Goal: Transaction & Acquisition: Purchase product/service

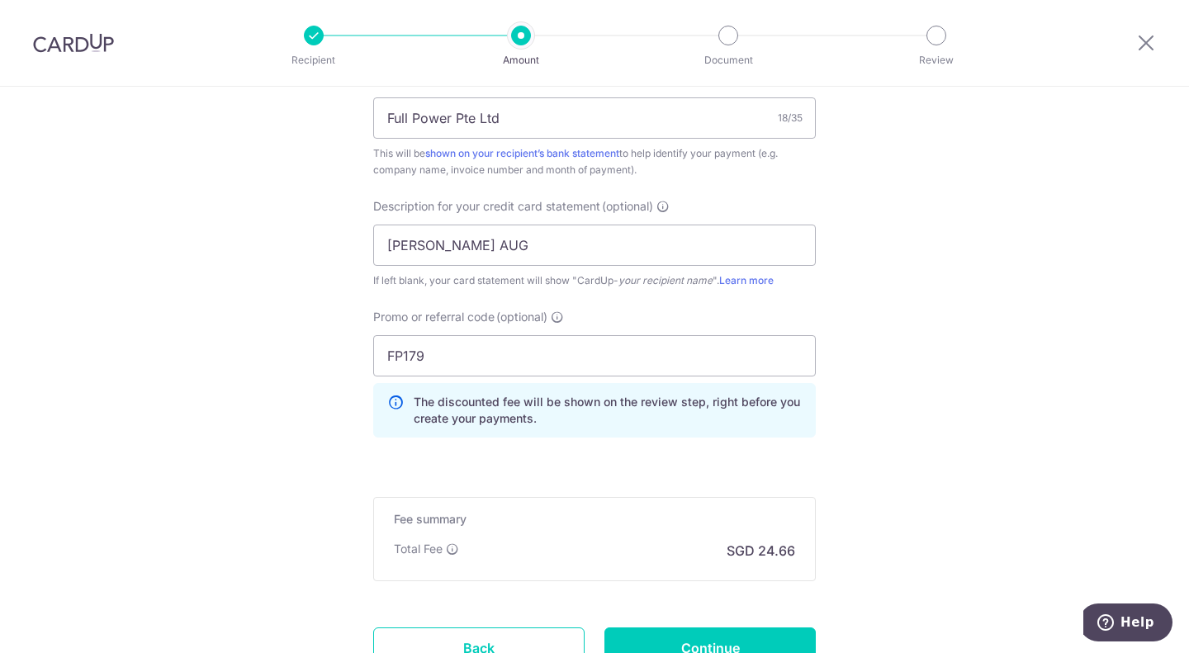
scroll to position [1238, 0]
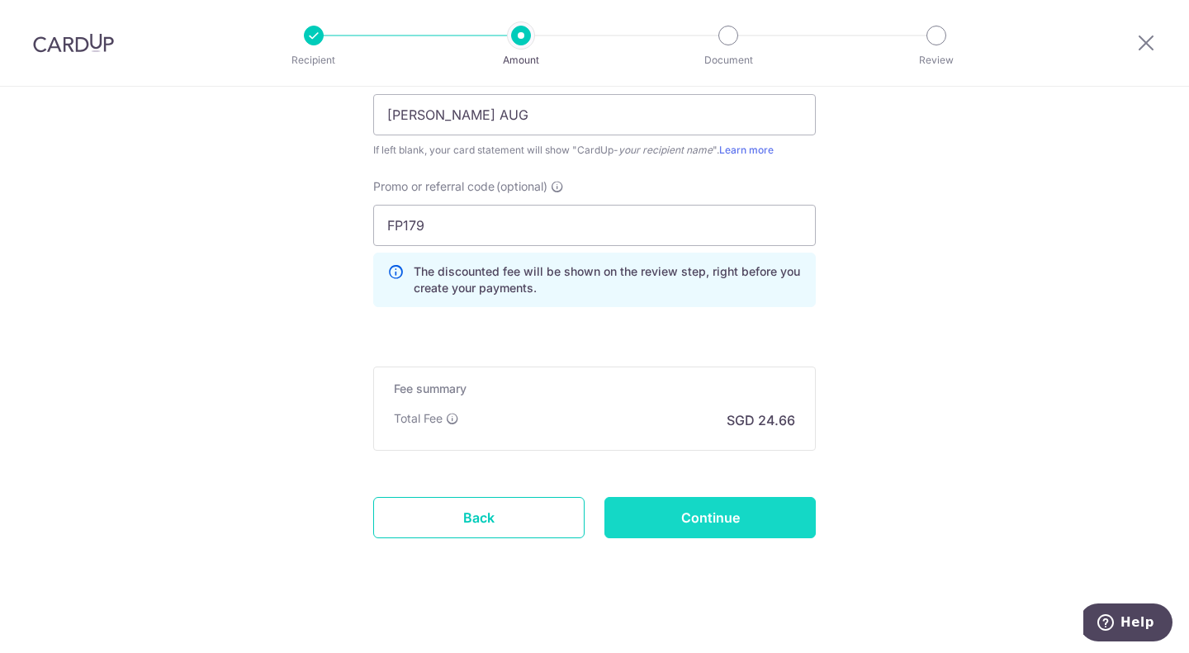
click at [713, 530] on input "Continue" at bounding box center [709, 517] width 211 height 41
type input "Update Schedule"
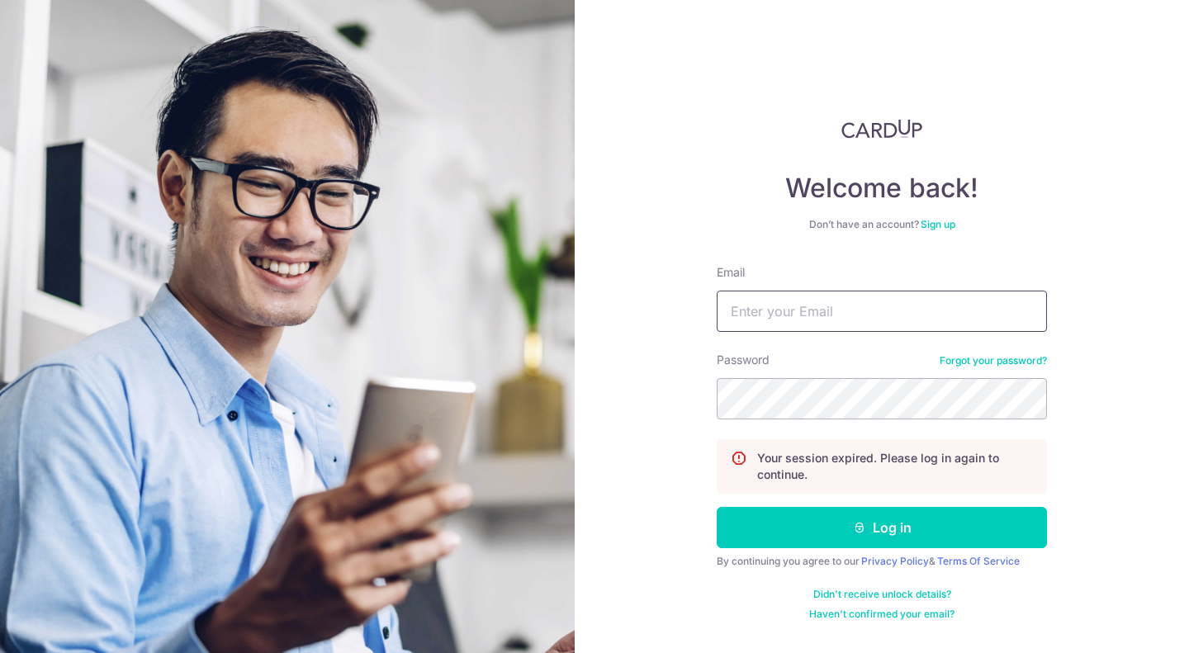
click at [828, 307] on input "Email" at bounding box center [882, 311] width 330 height 41
type input "[EMAIL_ADDRESS][DOMAIN_NAME]"
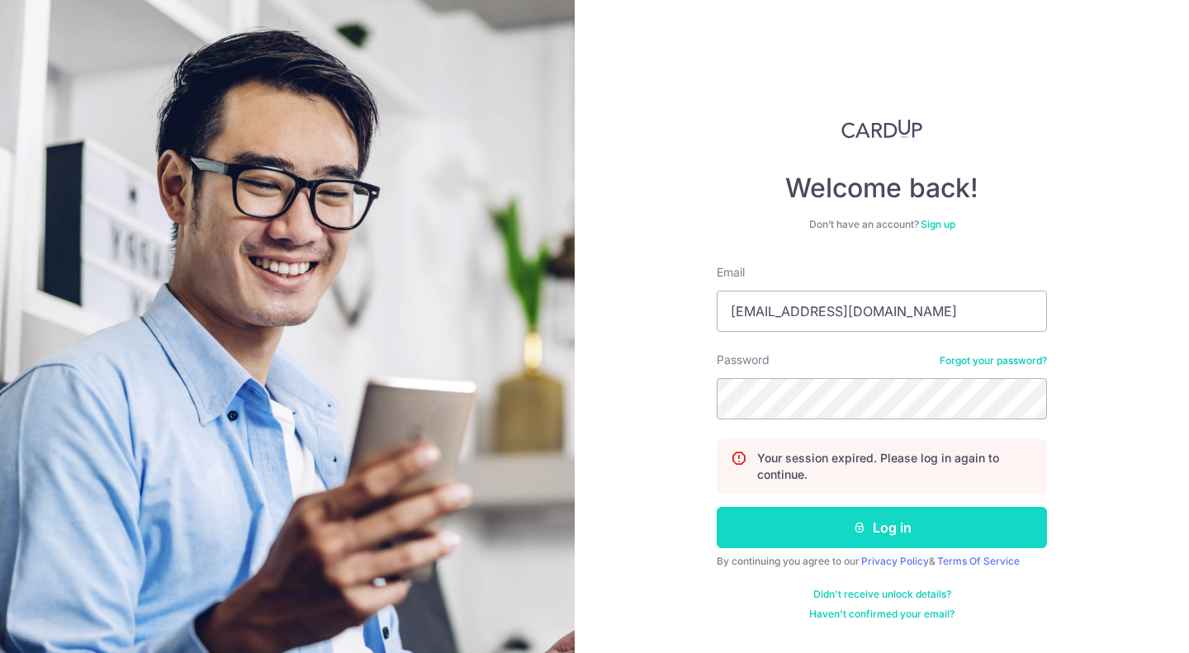
click at [797, 536] on button "Log in" at bounding box center [882, 527] width 330 height 41
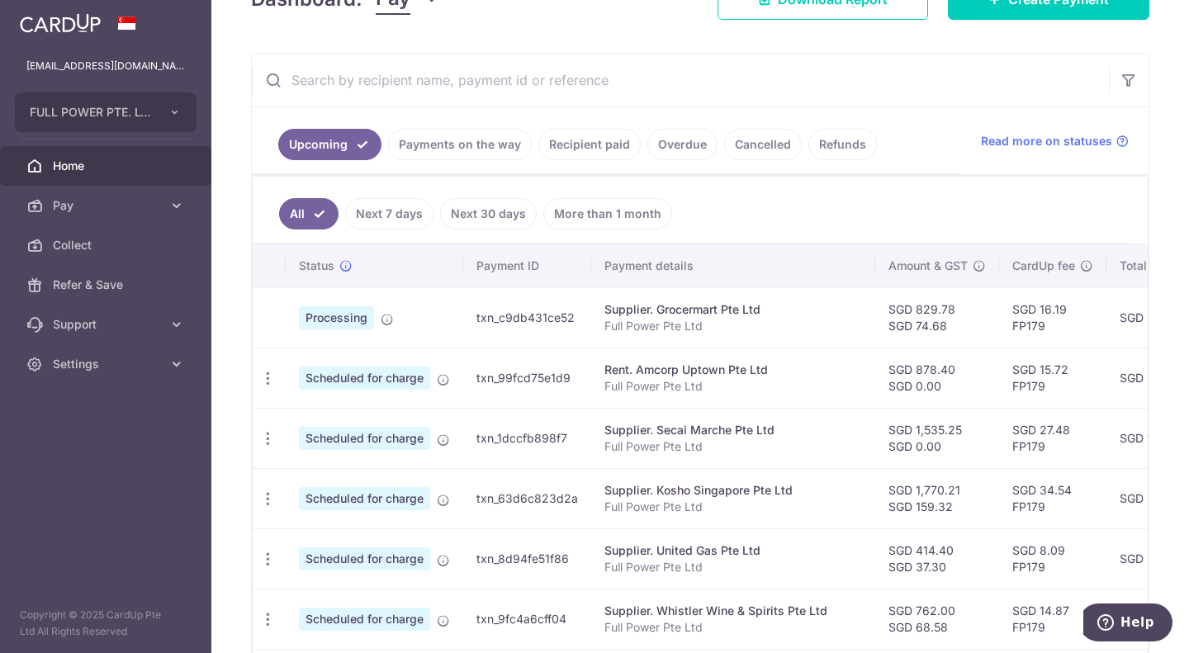
scroll to position [248, 0]
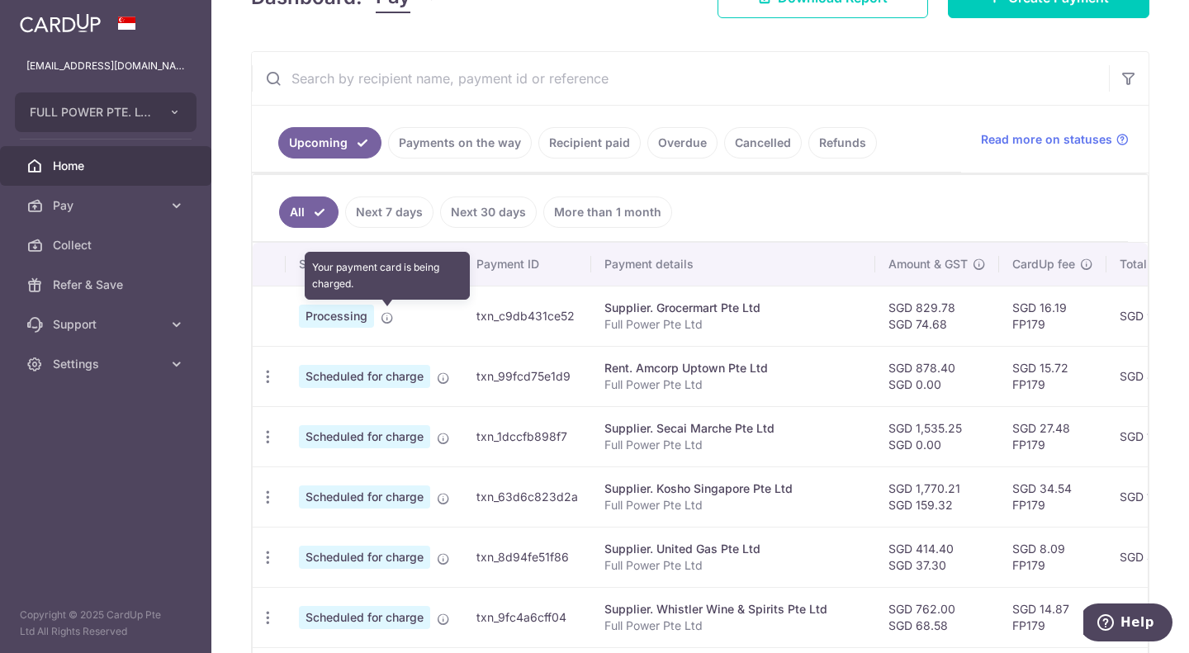
click at [383, 320] on icon at bounding box center [387, 317] width 13 height 13
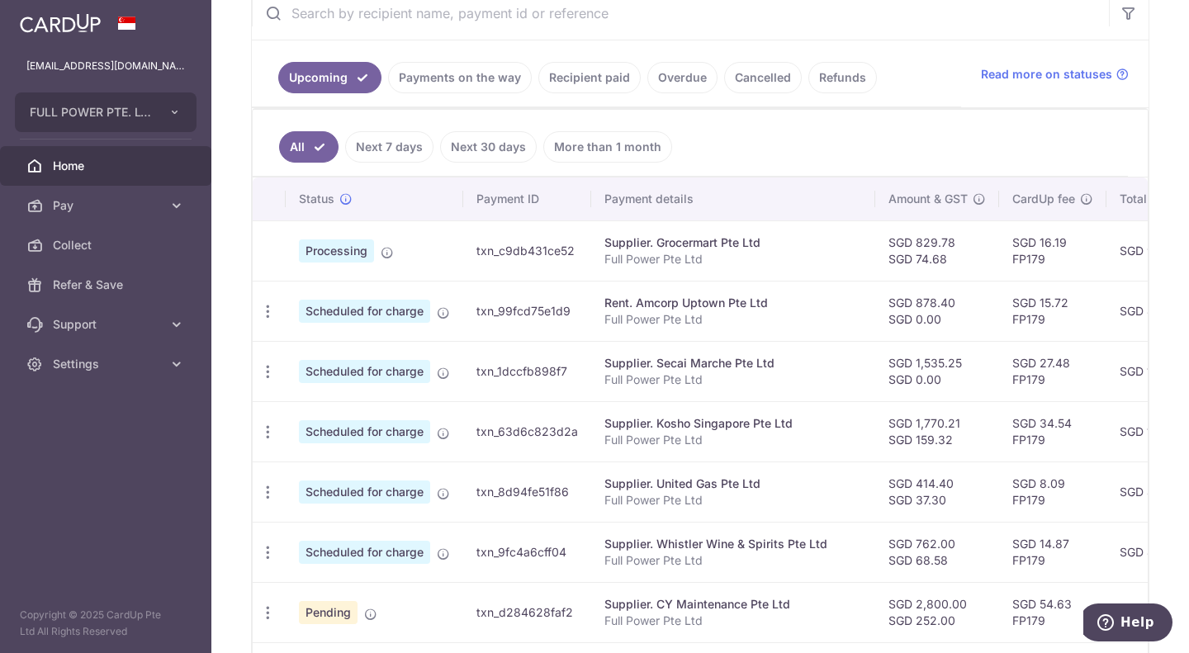
scroll to position [136, 0]
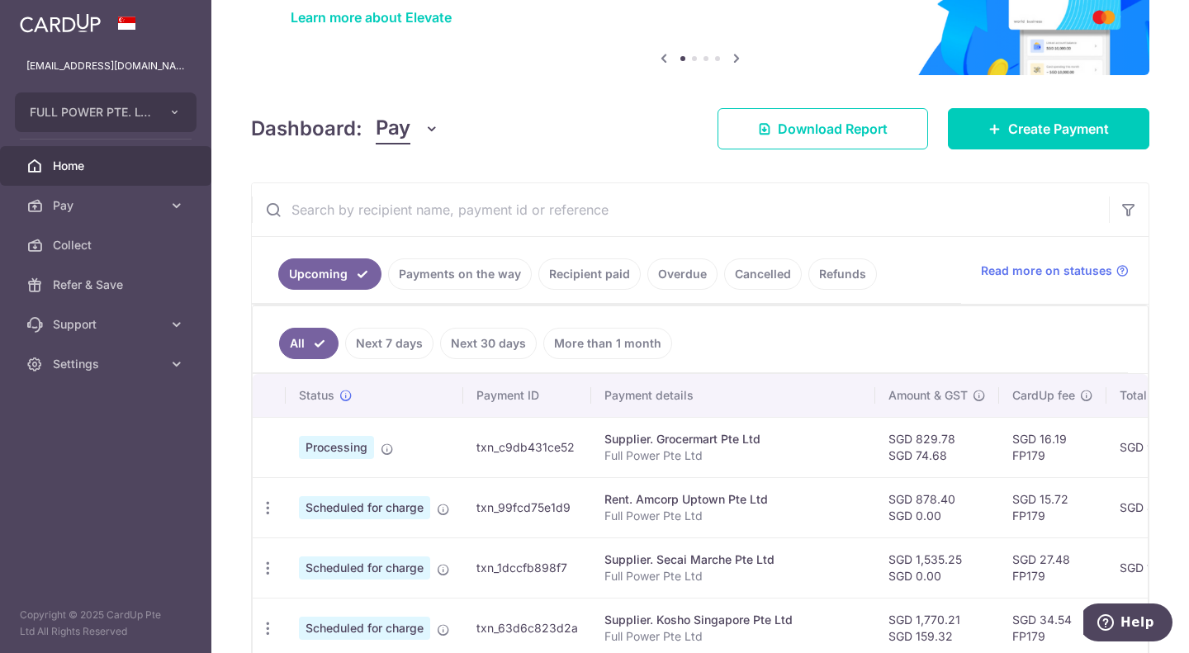
click at [468, 278] on link "Payments on the way" at bounding box center [460, 273] width 144 height 31
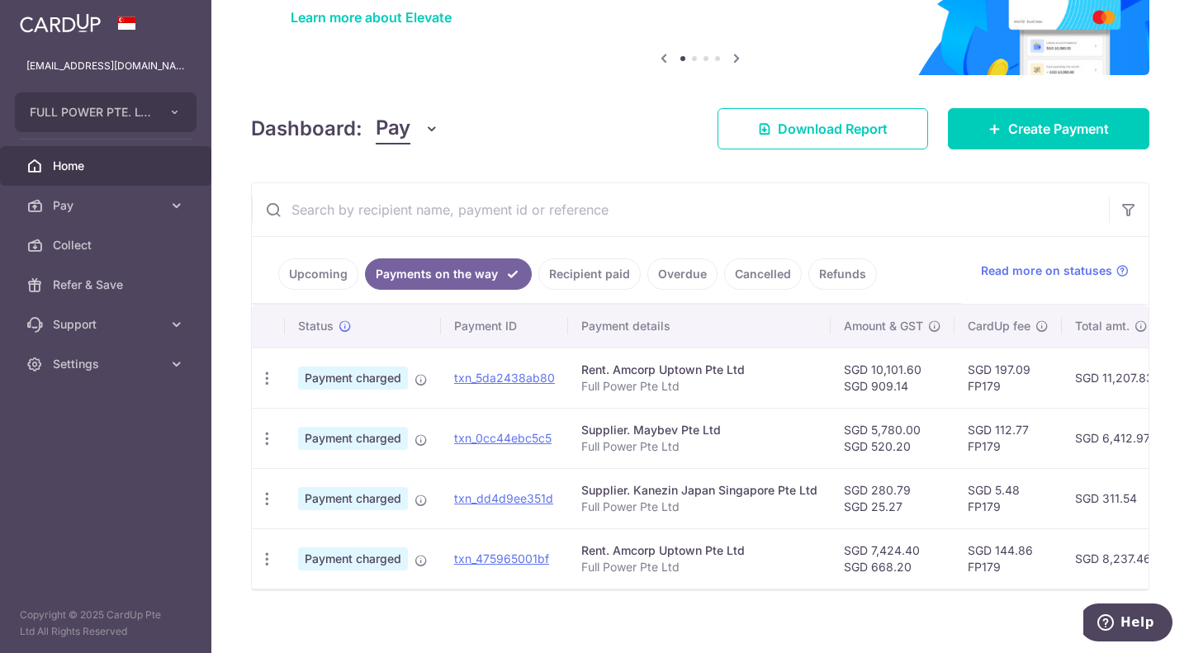
click at [330, 277] on link "Upcoming" at bounding box center [318, 273] width 80 height 31
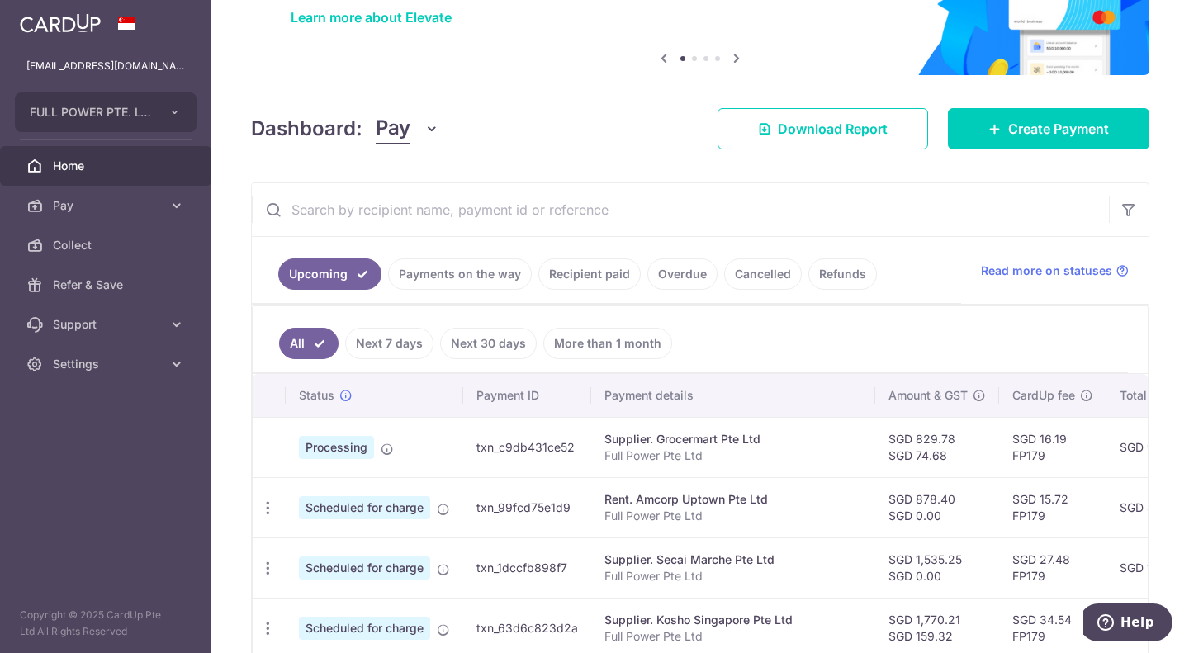
click at [592, 280] on link "Recipient paid" at bounding box center [589, 273] width 102 height 31
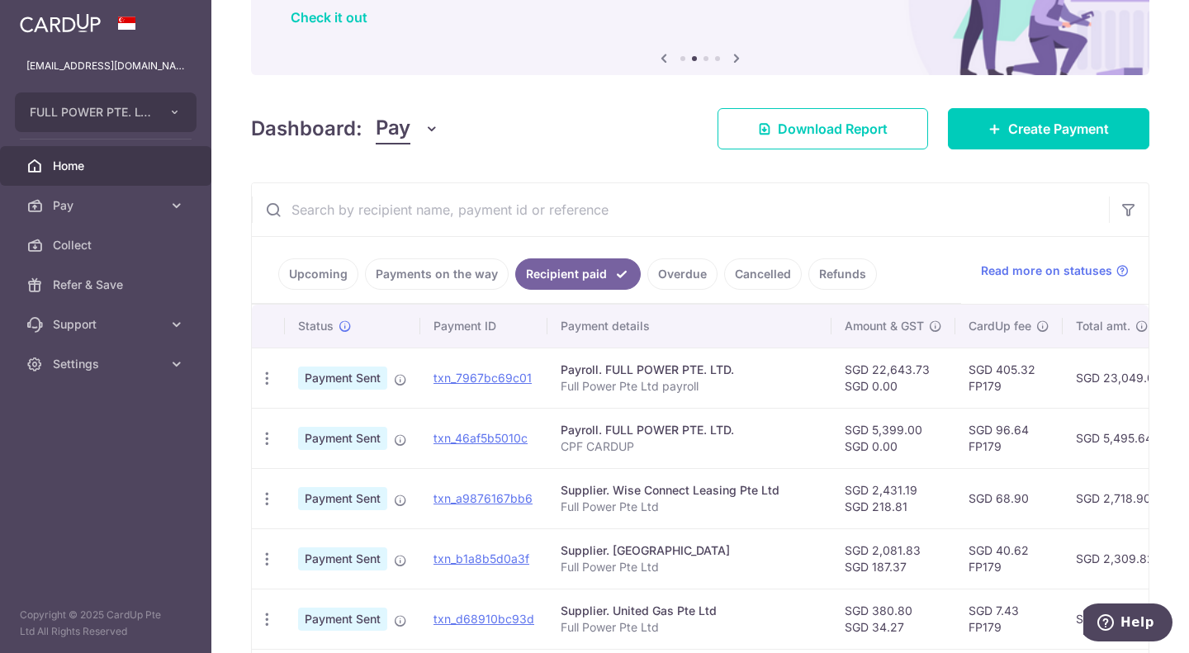
click at [760, 272] on link "Cancelled" at bounding box center [763, 273] width 78 height 31
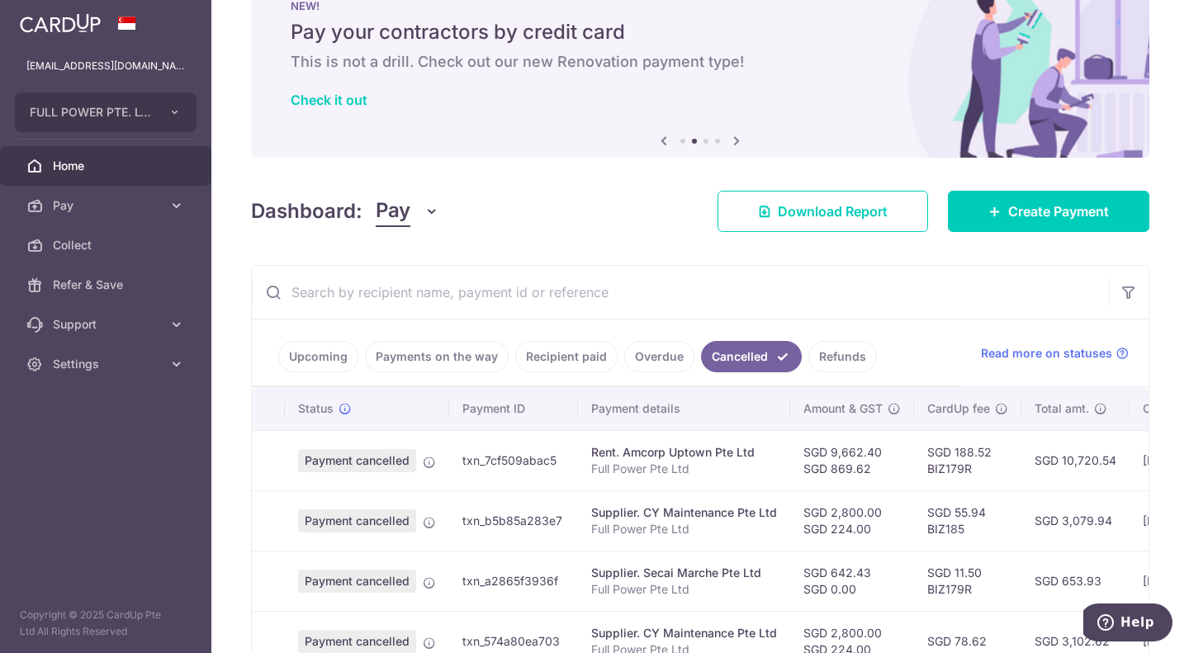
click at [642, 354] on link "Overdue" at bounding box center [659, 356] width 70 height 31
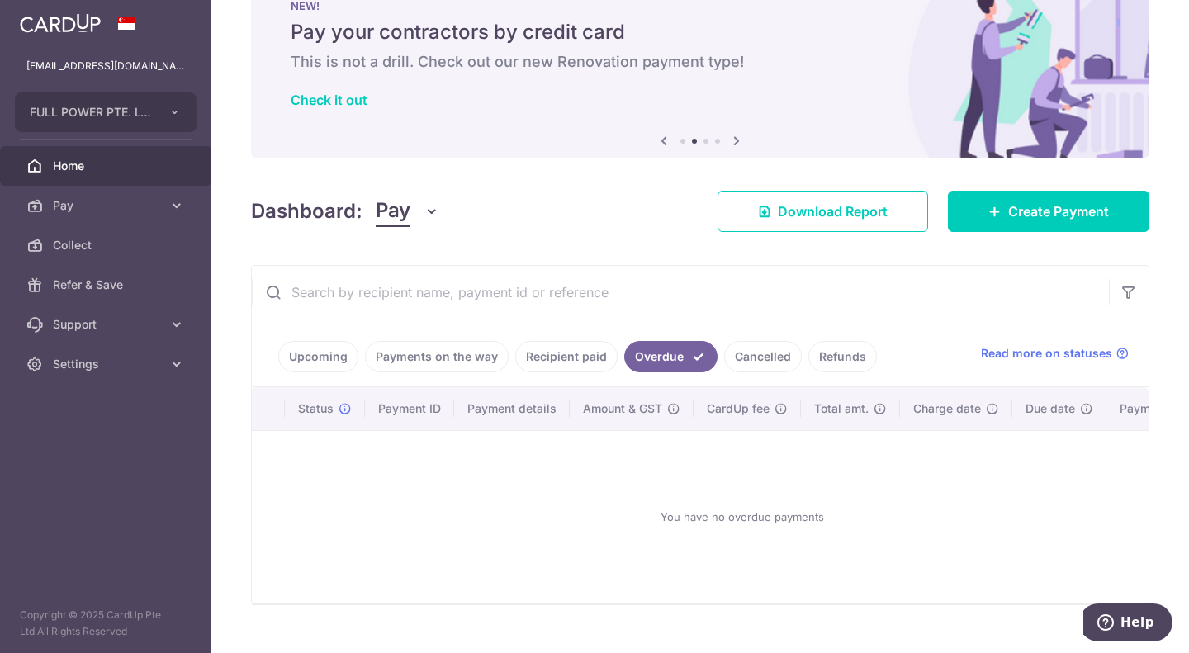
click at [562, 354] on link "Recipient paid" at bounding box center [566, 356] width 102 height 31
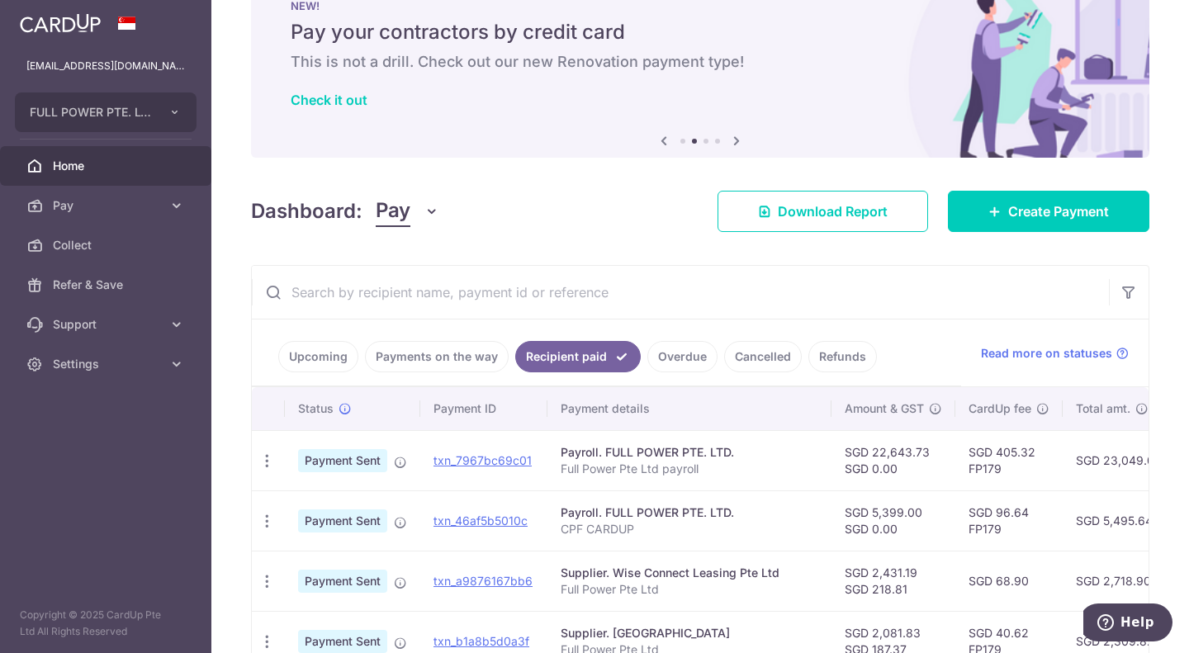
click at [443, 366] on link "Payments on the way" at bounding box center [437, 356] width 144 height 31
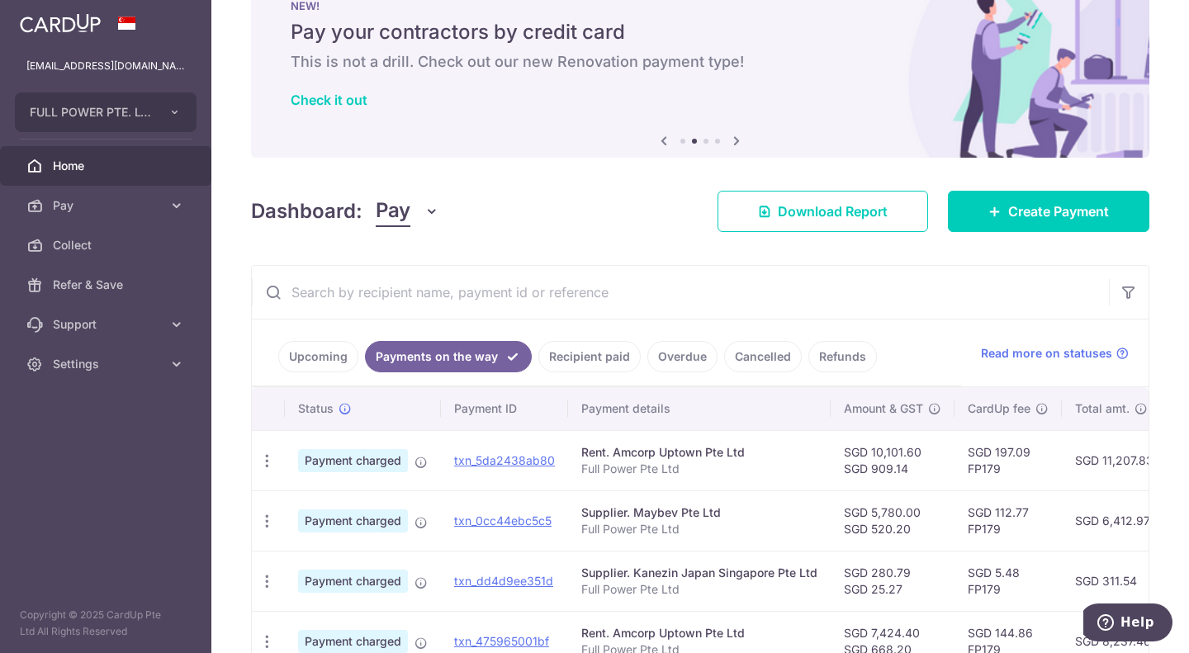
click at [315, 364] on link "Upcoming" at bounding box center [318, 356] width 80 height 31
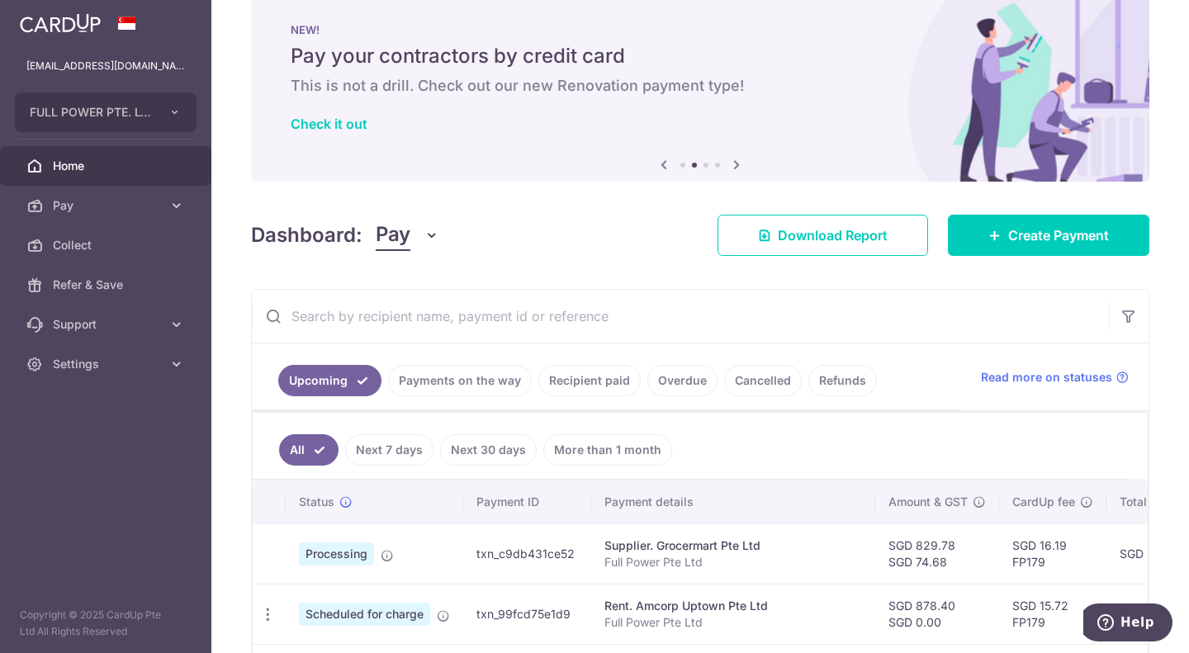
scroll to position [54, 0]
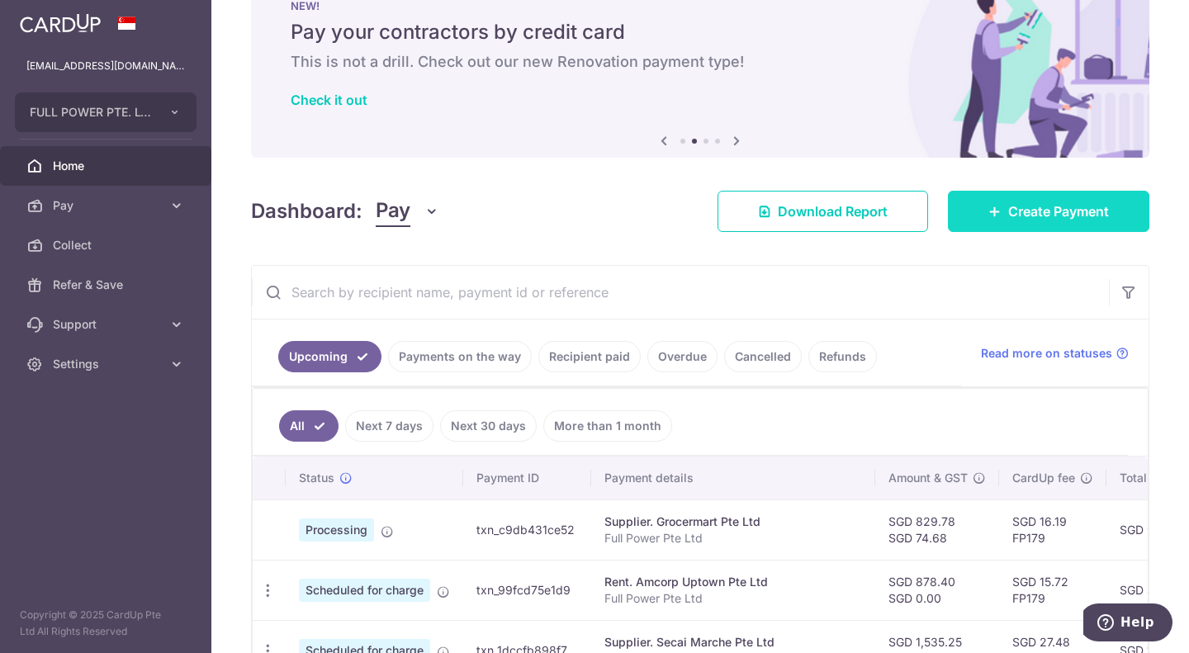
click at [1011, 221] on link "Create Payment" at bounding box center [1048, 211] width 201 height 41
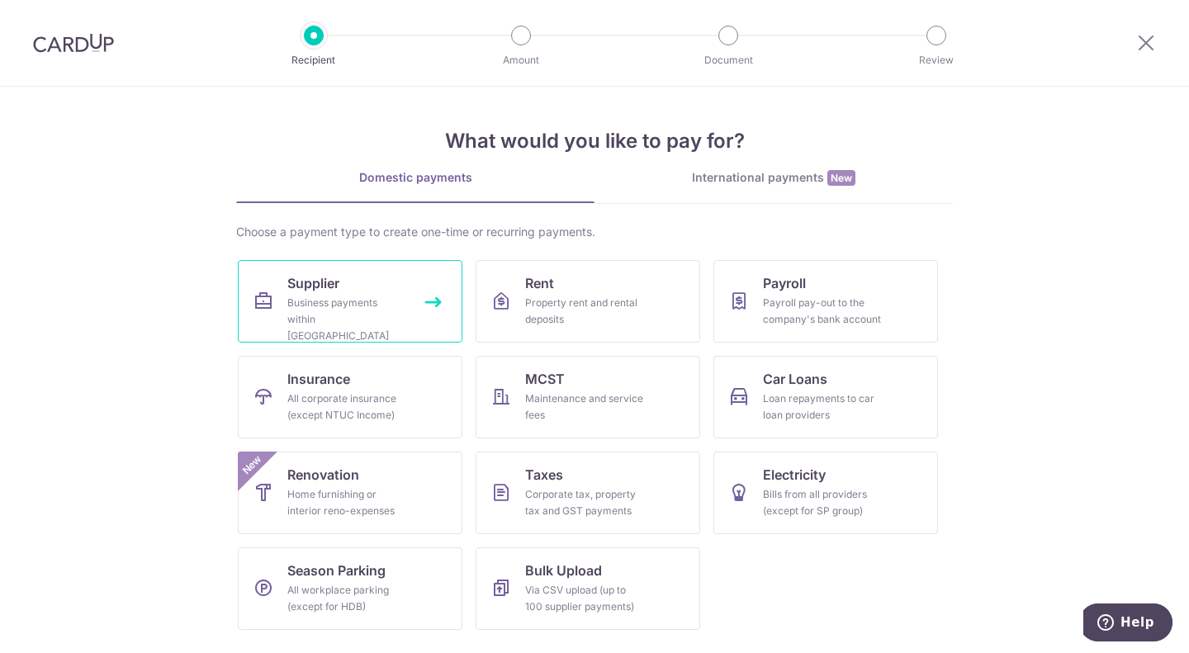
click at [385, 294] on link "Supplier Business payments within Singapore" at bounding box center [350, 301] width 225 height 83
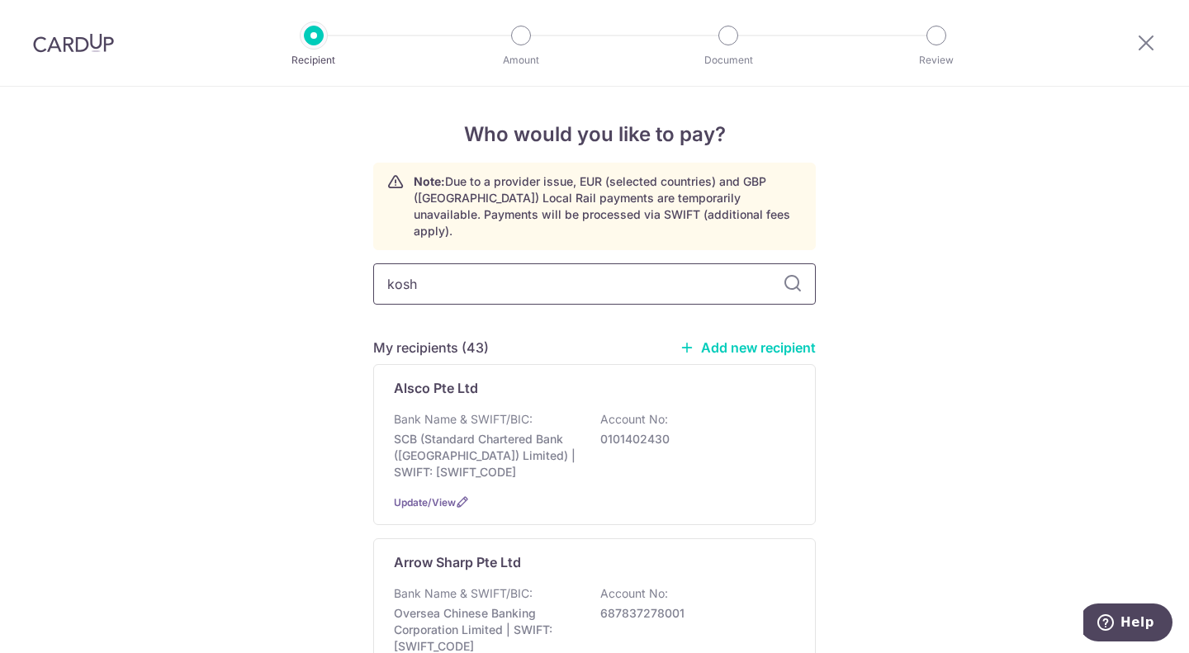
type input "kosho"
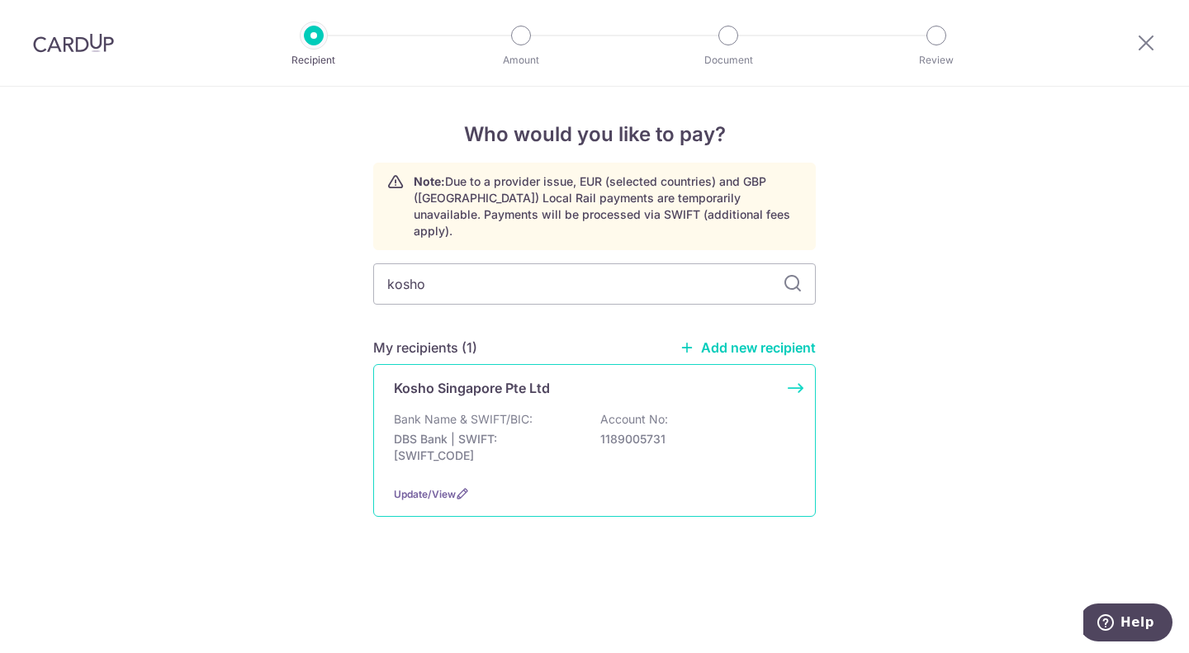
click at [459, 387] on div "Kosho Singapore Pte Ltd Bank Name & SWIFT/BIC: DBS Bank | SWIFT: DBSSSGSGXXX Ac…" at bounding box center [594, 440] width 443 height 153
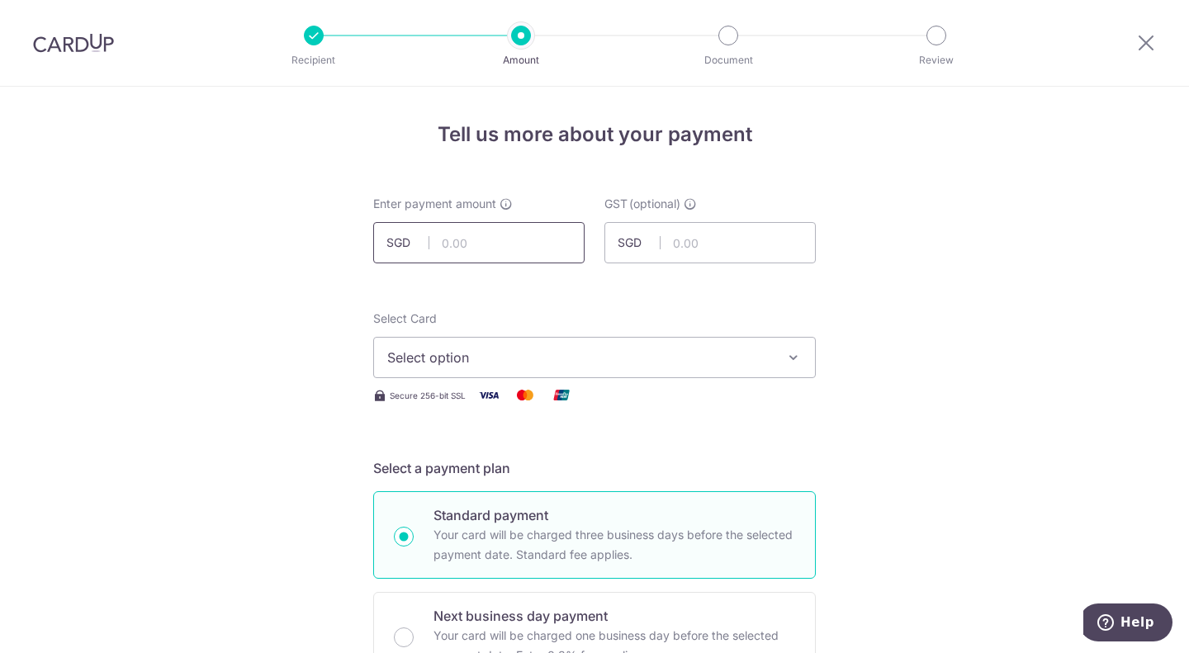
click at [467, 248] on input "text" at bounding box center [478, 242] width 211 height 41
type input "8"
type input "870.00"
click at [694, 253] on input "text" at bounding box center [709, 242] width 211 height 41
type input "78.30"
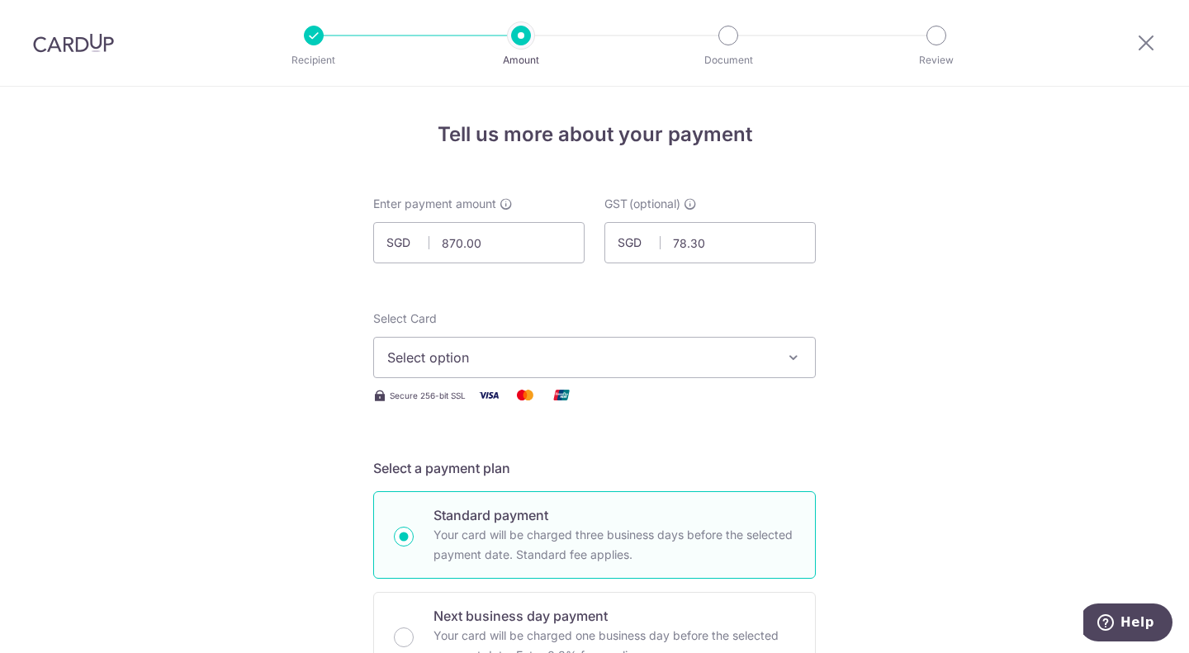
click at [600, 348] on span "Select option" at bounding box center [579, 358] width 385 height 20
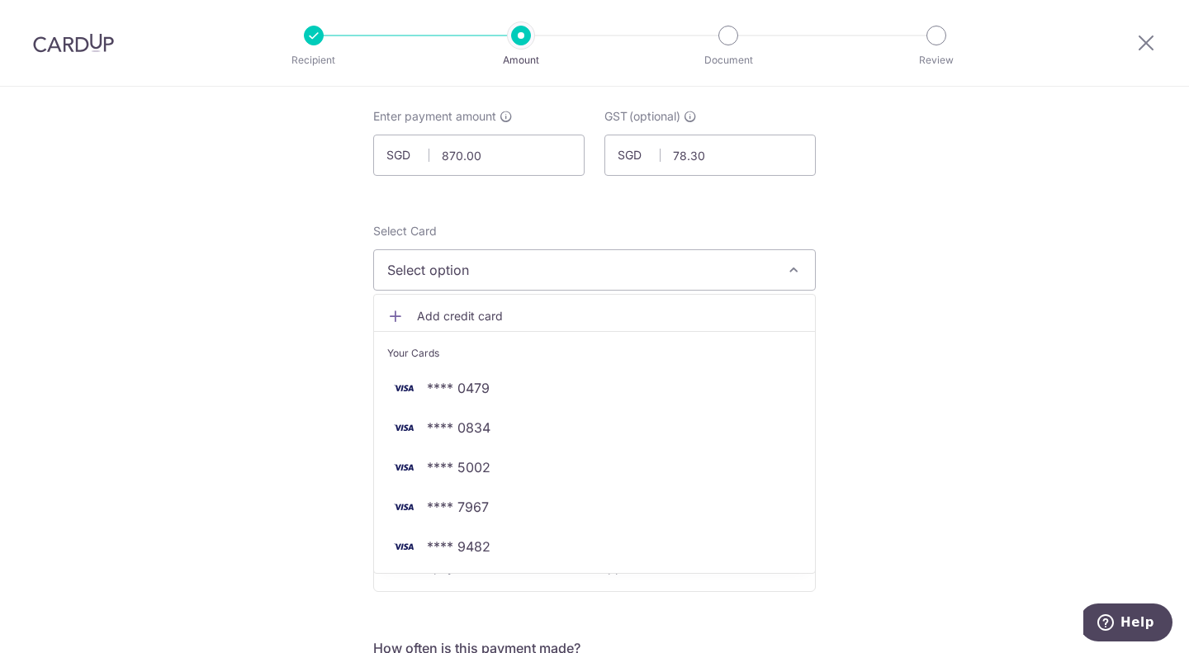
scroll to position [165, 0]
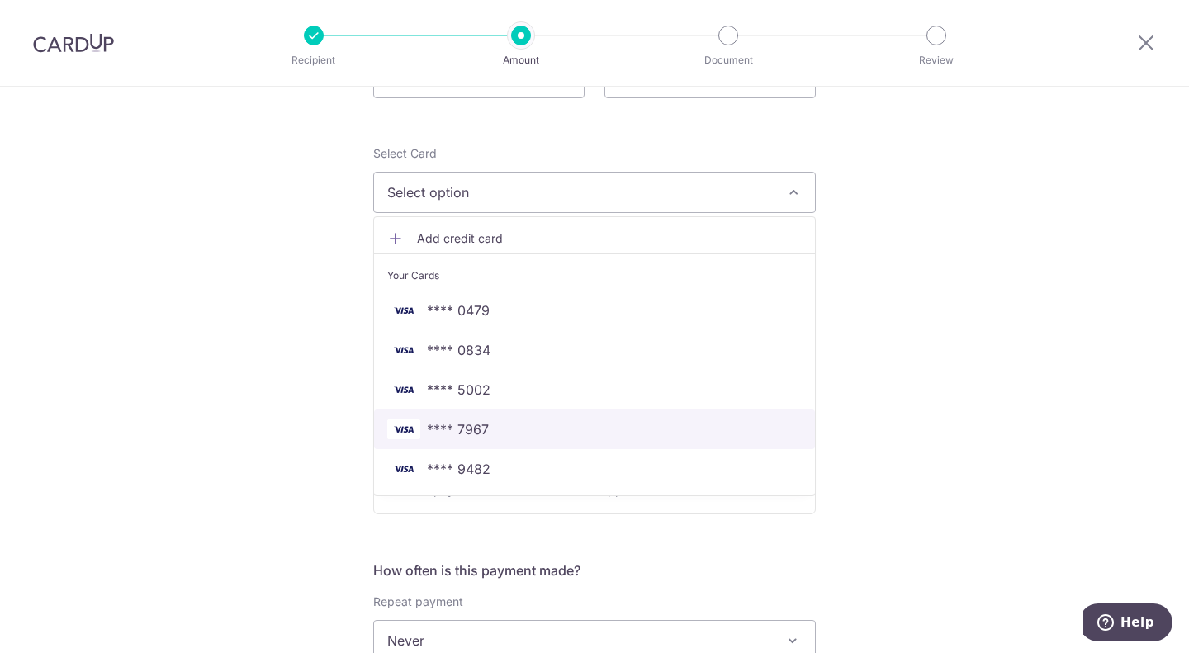
drag, startPoint x: 504, startPoint y: 418, endPoint x: 875, endPoint y: 416, distance: 370.7
click at [504, 418] on link "**** 7967" at bounding box center [594, 430] width 441 height 40
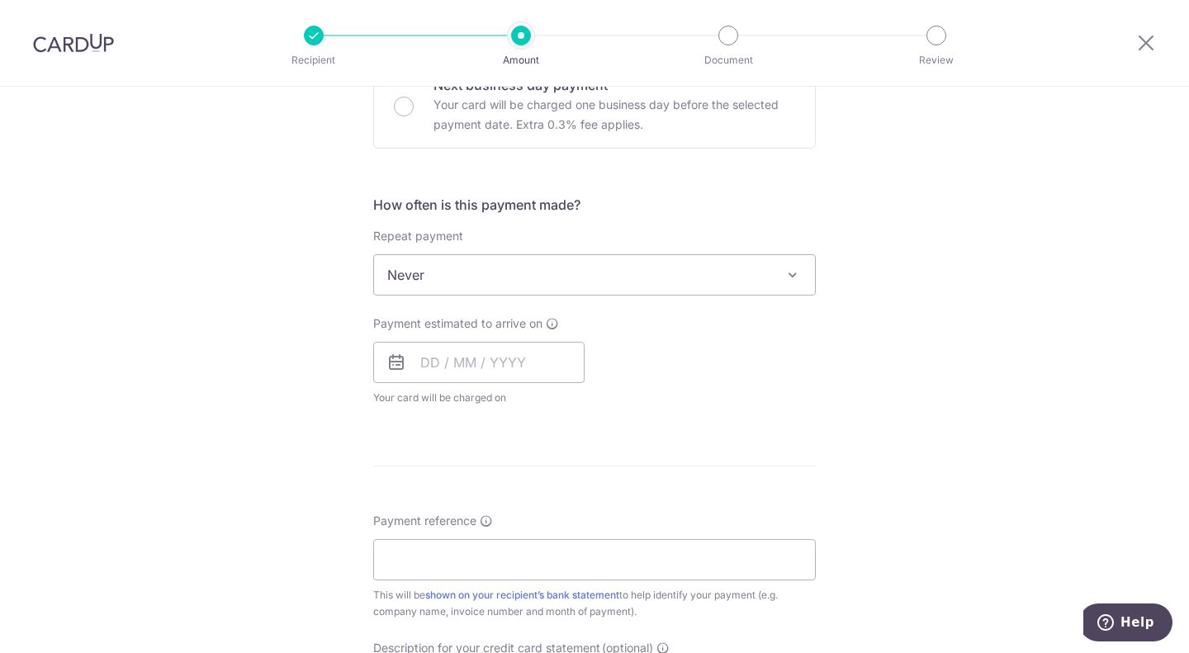
scroll to position [578, 0]
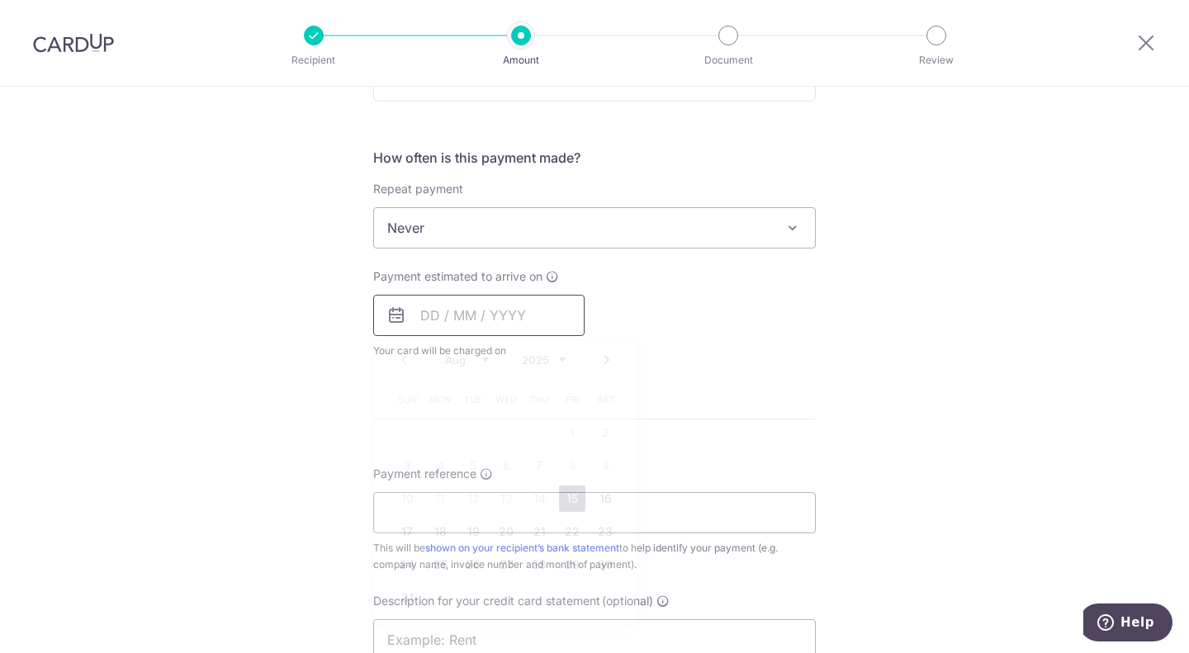
click at [438, 305] on input "text" at bounding box center [478, 315] width 211 height 41
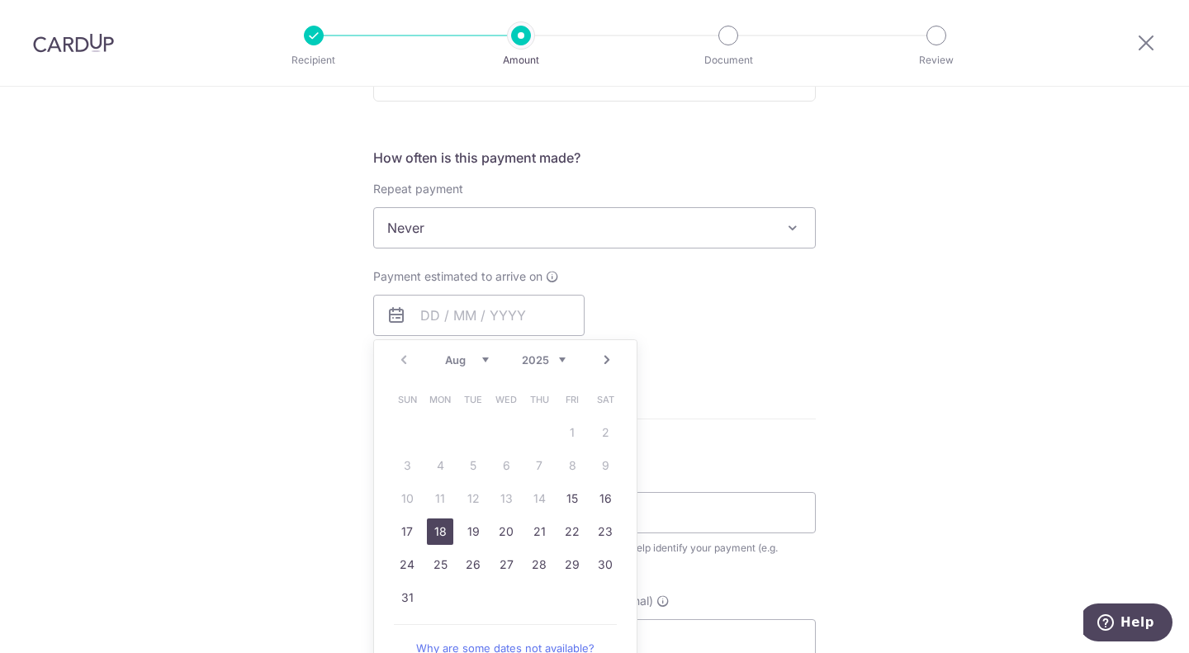
click at [446, 531] on link "18" at bounding box center [440, 532] width 26 height 26
type input "18/08/2025"
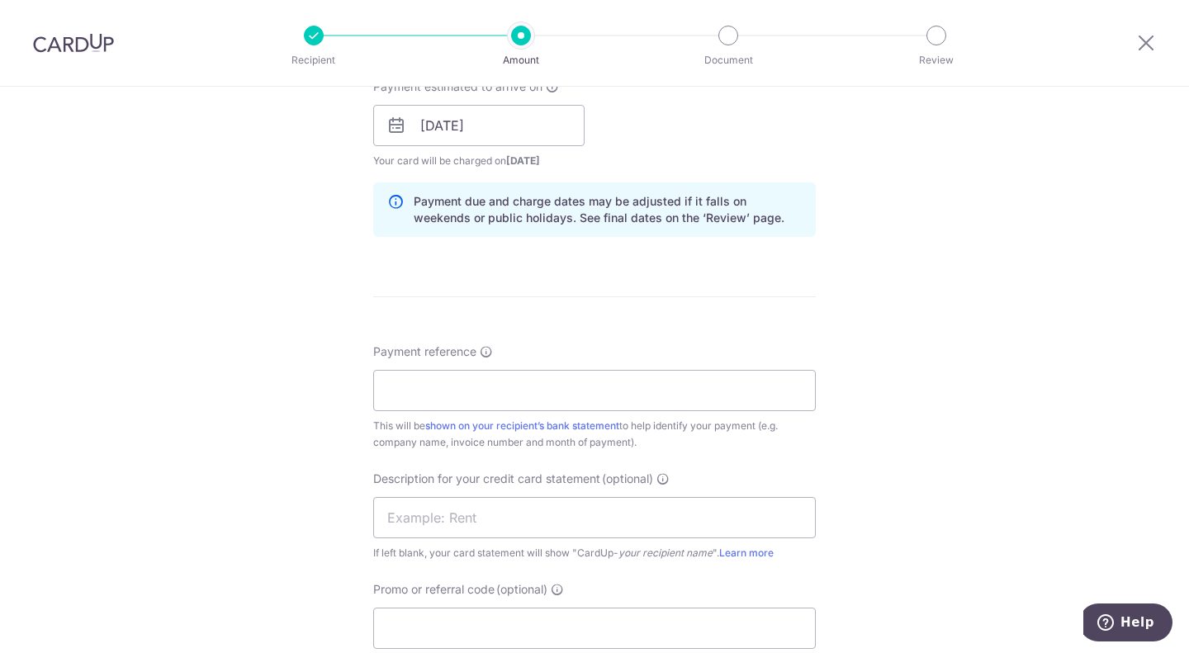
scroll to position [908, 0]
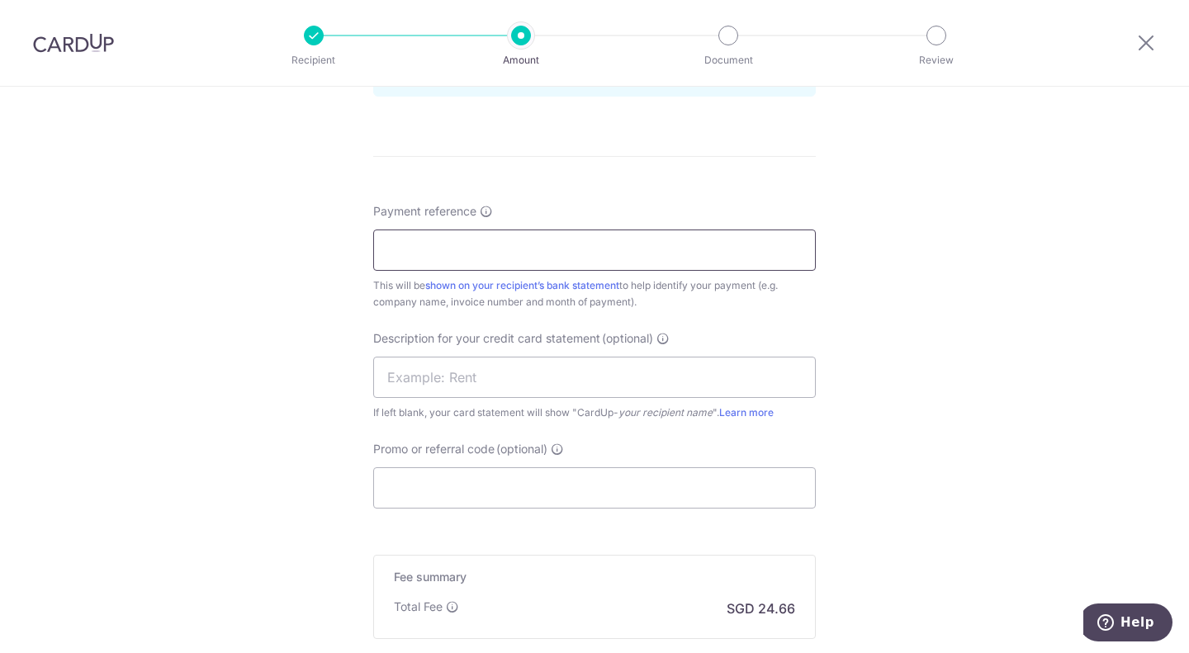
click at [427, 238] on input "Payment reference" at bounding box center [594, 250] width 443 height 41
type input "Full Power Pte Ltd"
click at [462, 372] on input "text" at bounding box center [594, 377] width 443 height 41
type input "Kosho PREO AUG"
click at [433, 482] on input "Promo or referral code (optional)" at bounding box center [594, 487] width 443 height 41
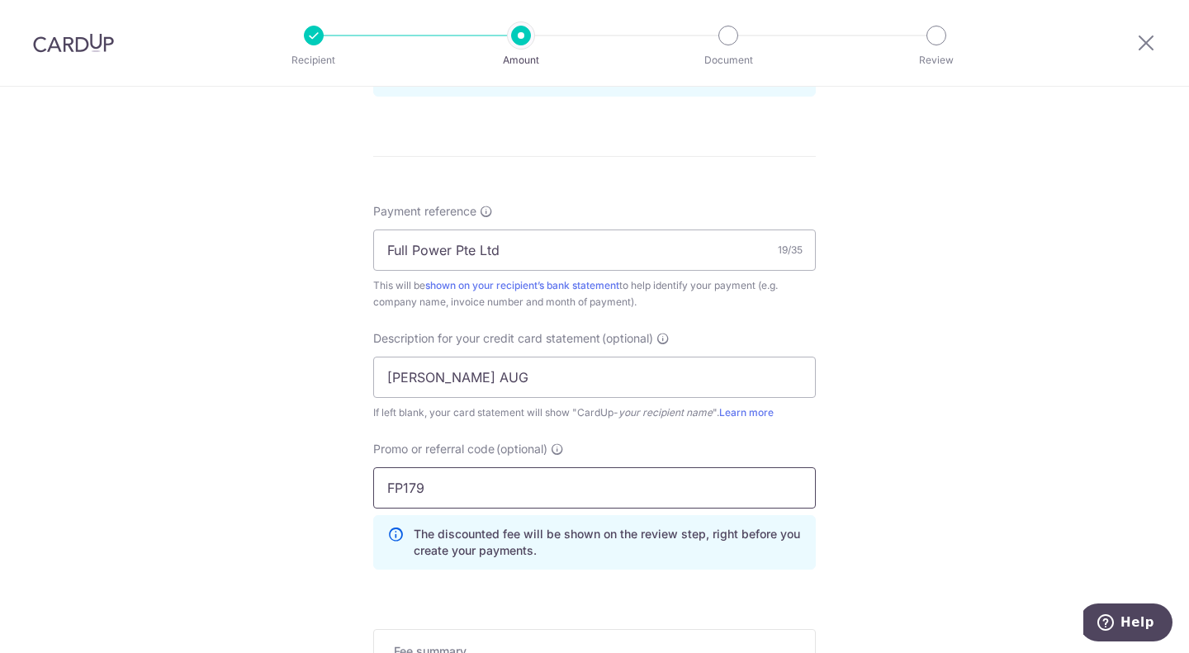
type input "FP179"
click at [898, 528] on div "Tell us more about your payment Enter payment amount SGD 870.00 870.00 GST (opt…" at bounding box center [594, 51] width 1189 height 1746
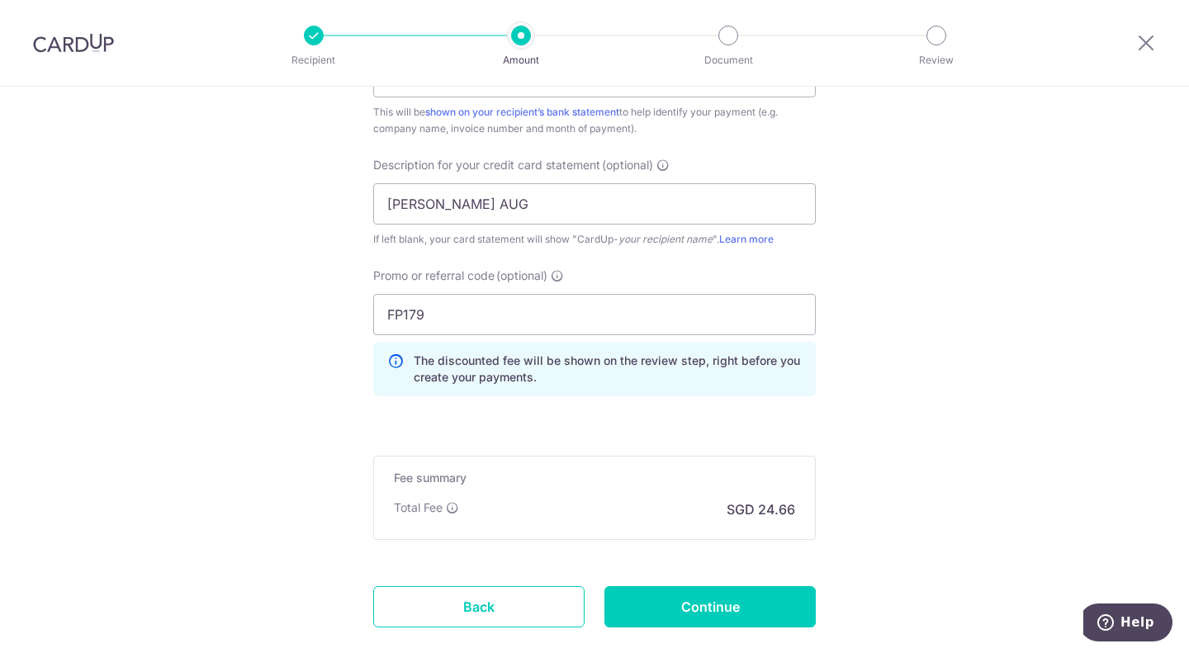
scroll to position [1156, 0]
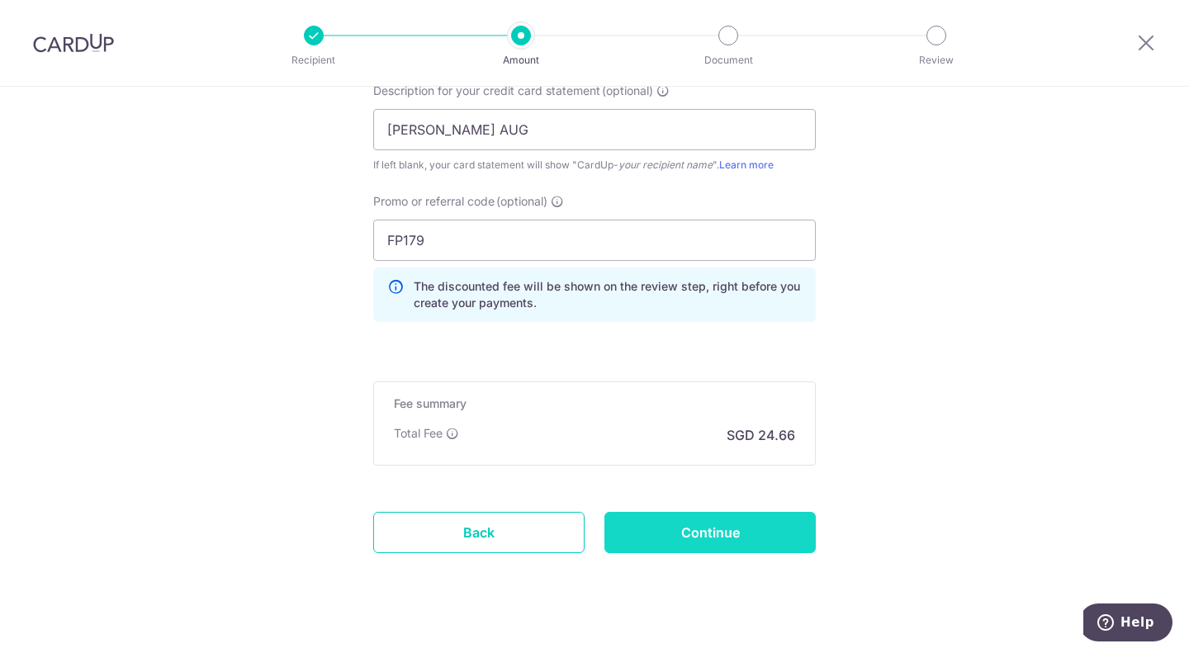
click at [765, 524] on input "Continue" at bounding box center [709, 532] width 211 height 41
type input "Create Schedule"
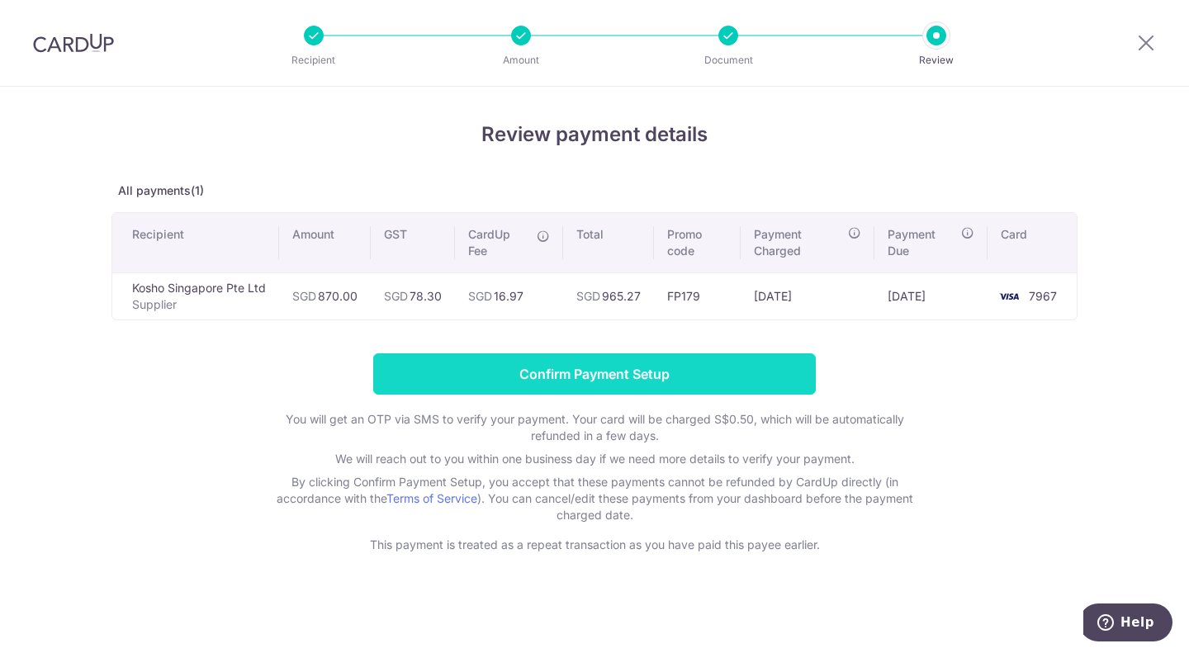
click at [713, 389] on input "Confirm Payment Setup" at bounding box center [594, 373] width 443 height 41
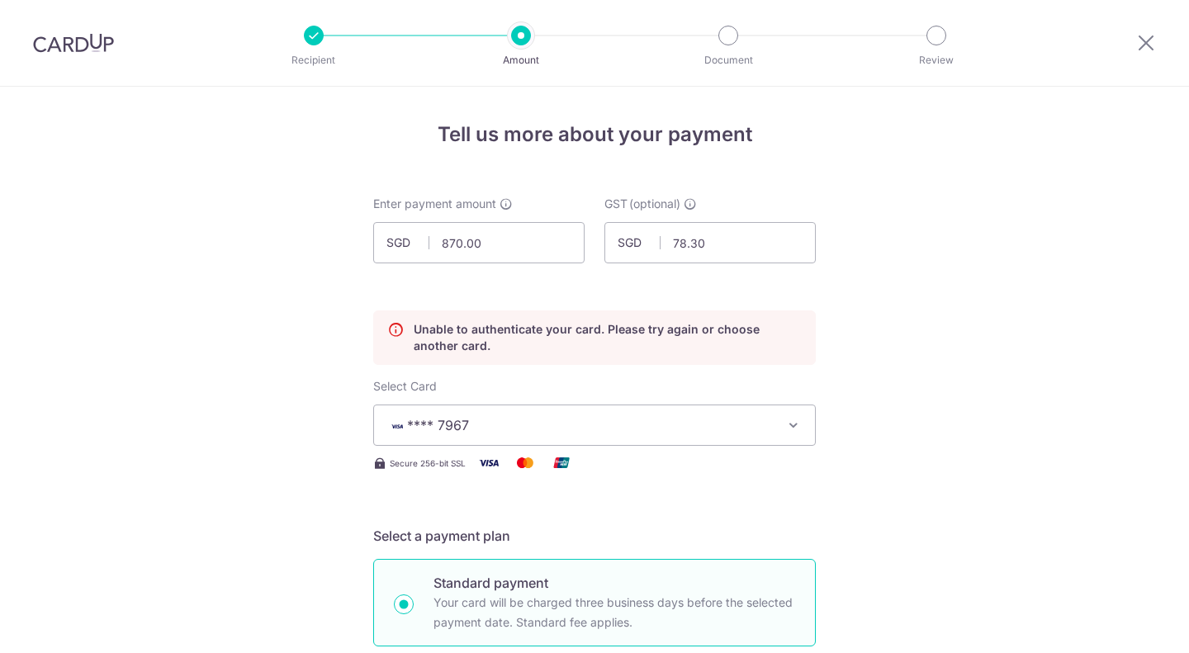
scroll to position [224, 0]
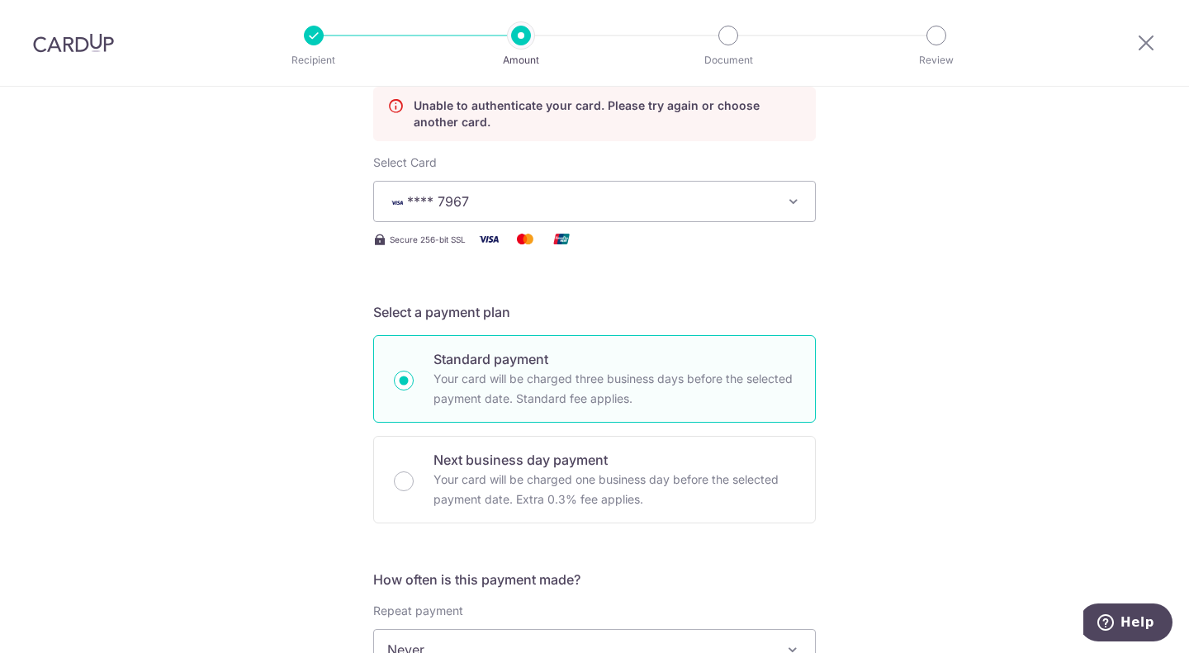
click at [513, 245] on img at bounding box center [525, 239] width 33 height 21
click at [552, 219] on button "**** 7967" at bounding box center [594, 201] width 443 height 41
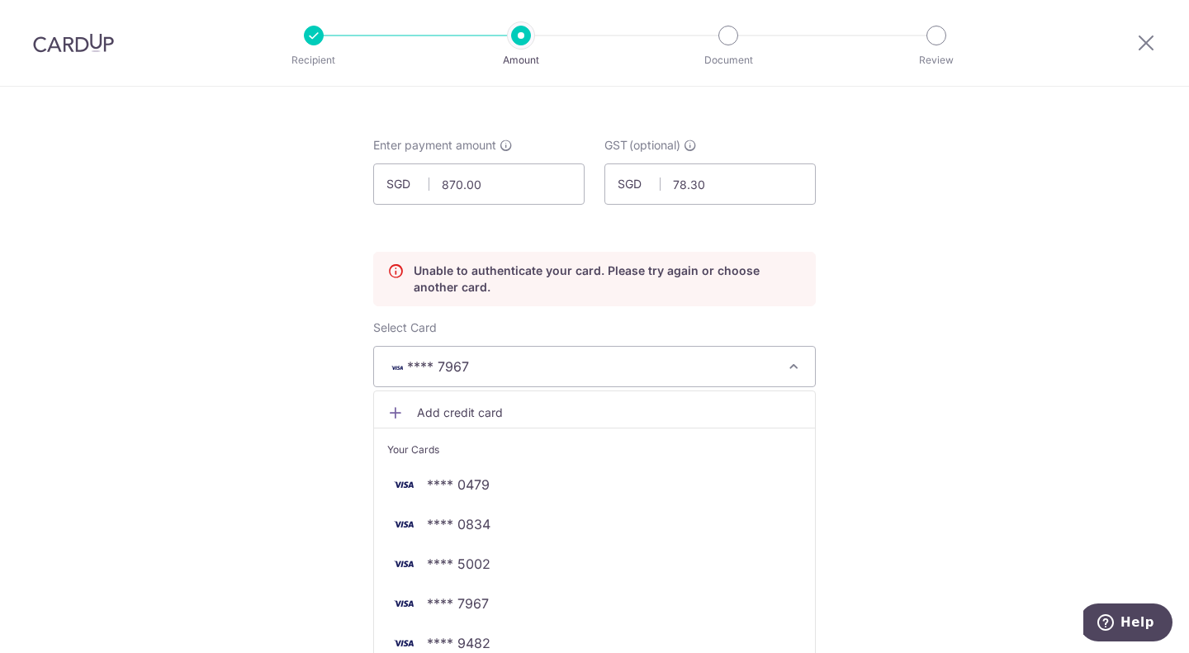
scroll to position [59, 0]
click at [581, 377] on button "**** 7967" at bounding box center [594, 366] width 443 height 41
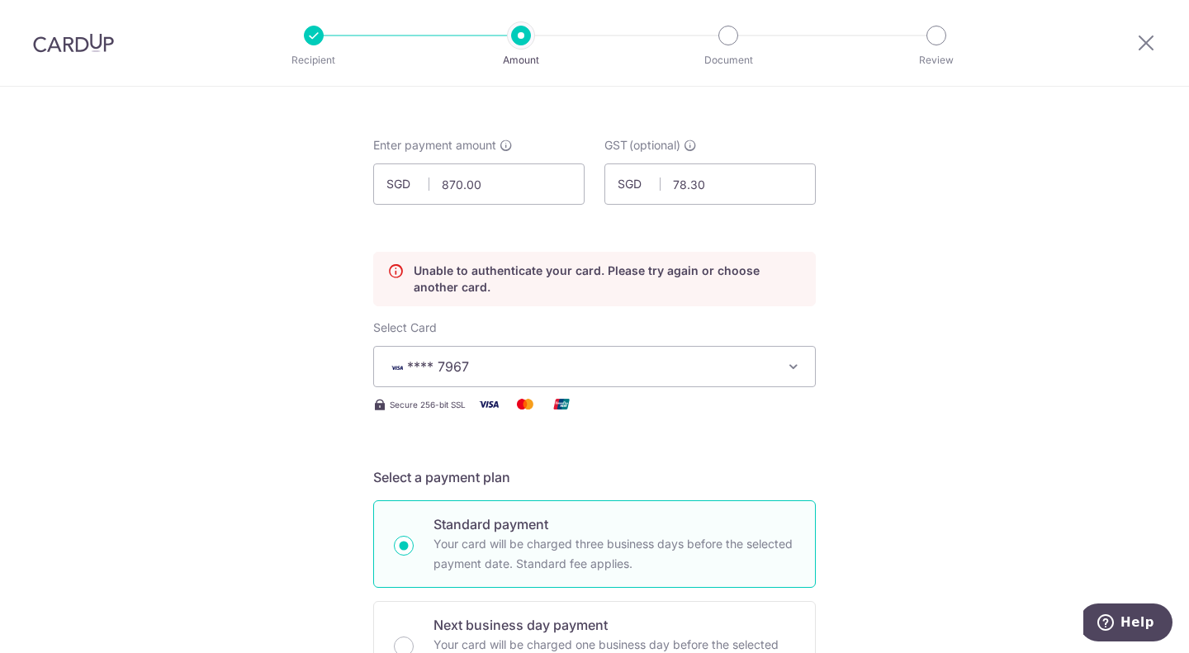
click at [585, 376] on button "**** 7967" at bounding box center [594, 366] width 443 height 41
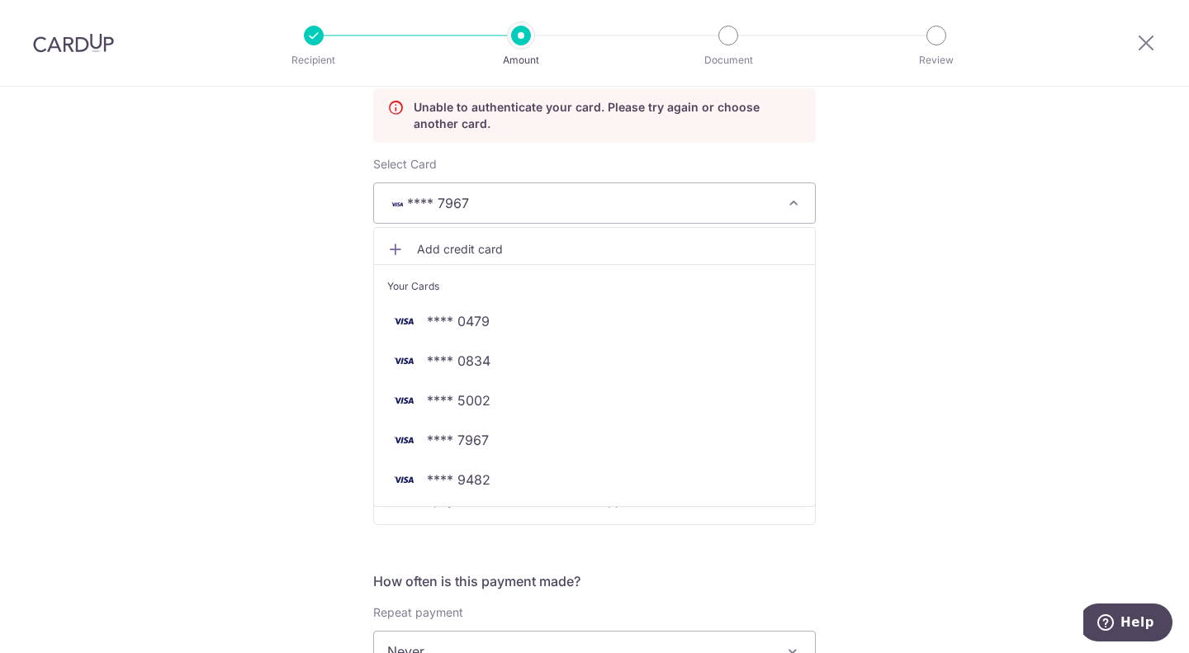
scroll to position [224, 0]
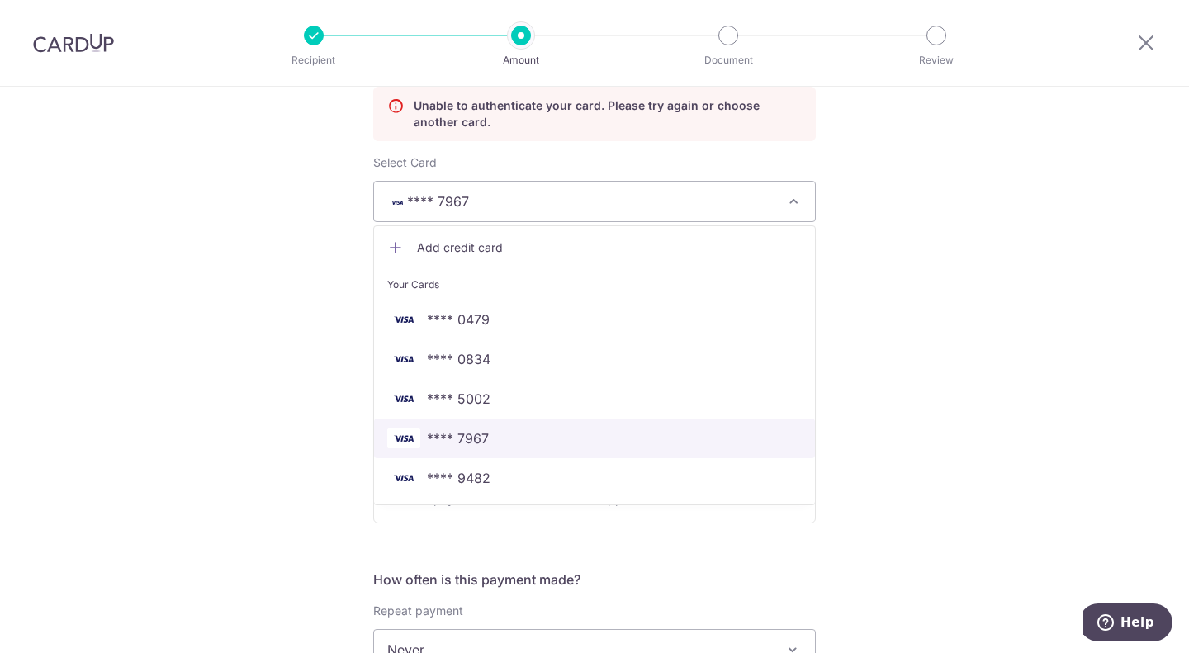
drag, startPoint x: 617, startPoint y: 433, endPoint x: 718, endPoint y: 400, distance: 106.8
click at [617, 433] on span "**** 7967" at bounding box center [594, 439] width 414 height 20
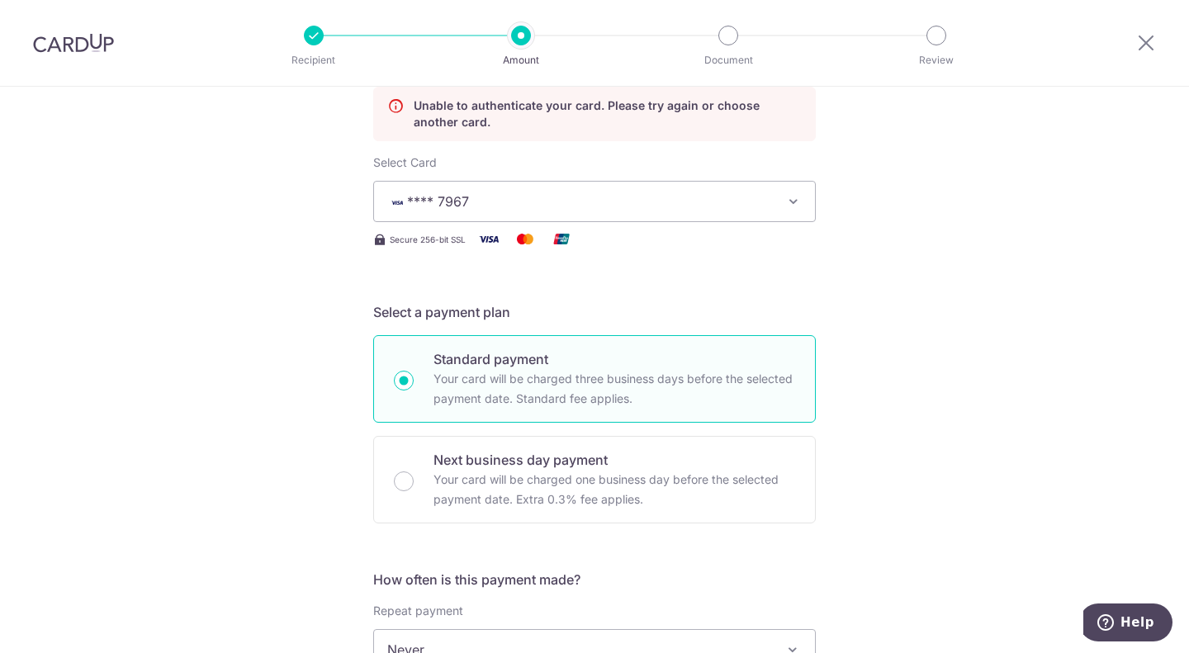
click at [513, 232] on img at bounding box center [525, 239] width 33 height 21
click at [540, 214] on button "**** 7967" at bounding box center [594, 201] width 443 height 41
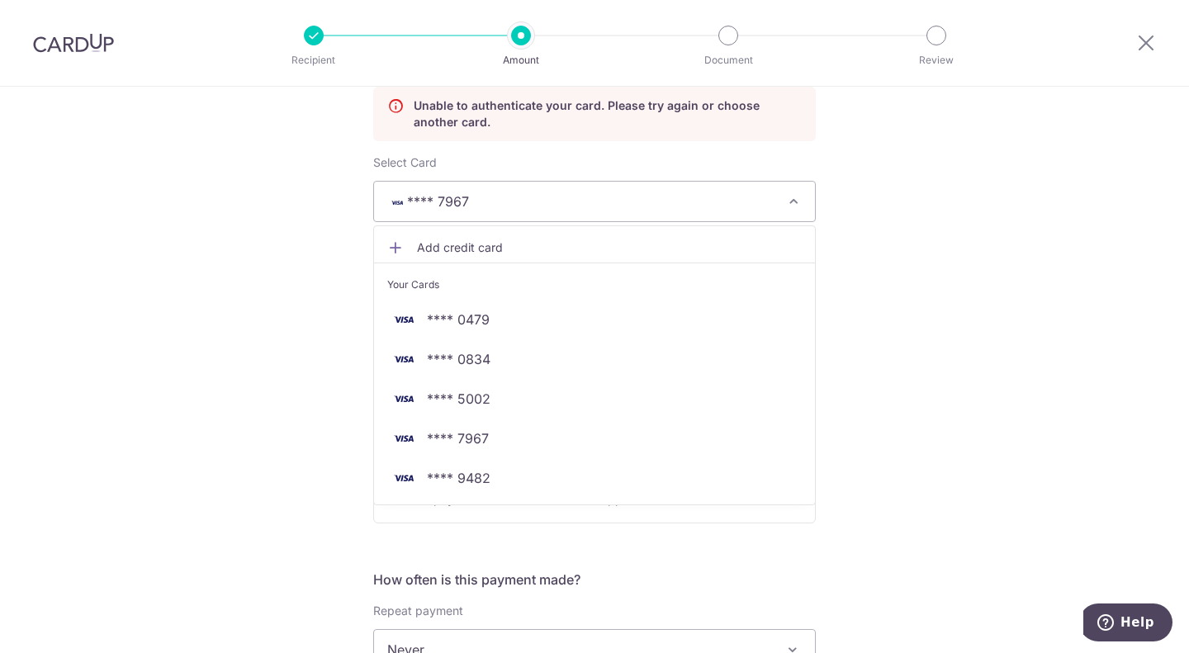
click at [464, 234] on link "Add credit card" at bounding box center [594, 248] width 441 height 30
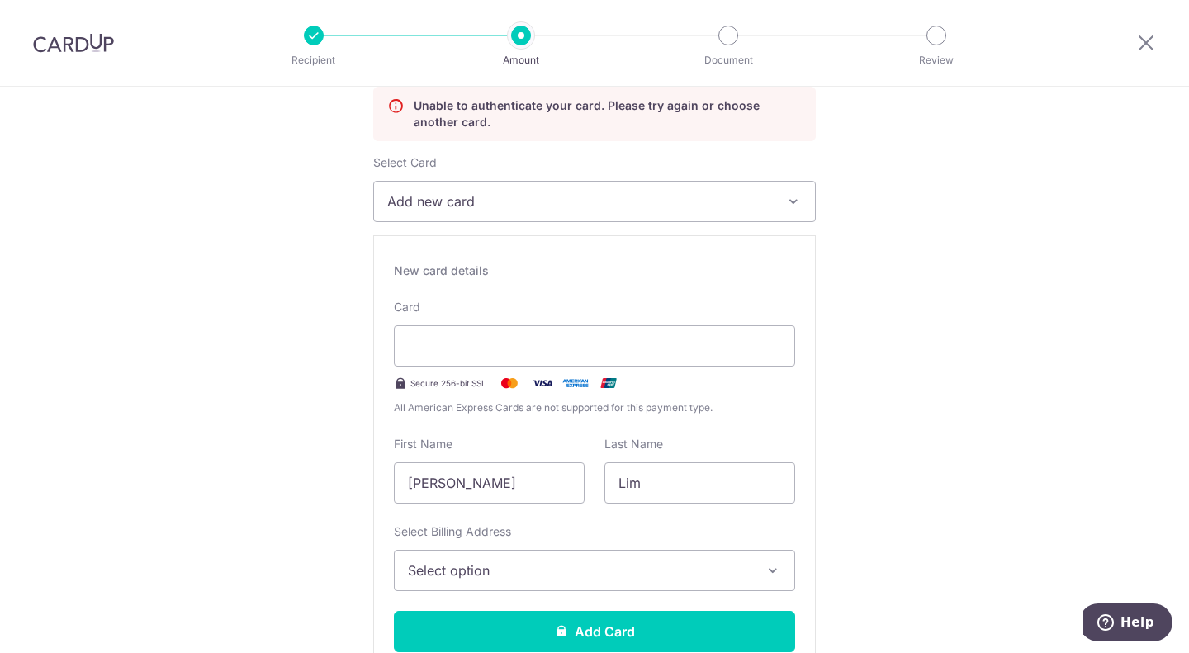
click at [505, 378] on img at bounding box center [509, 383] width 33 height 20
drag, startPoint x: 1143, startPoint y: 47, endPoint x: 666, endPoint y: 71, distance: 477.0
click at [1143, 47] on icon at bounding box center [1146, 42] width 20 height 21
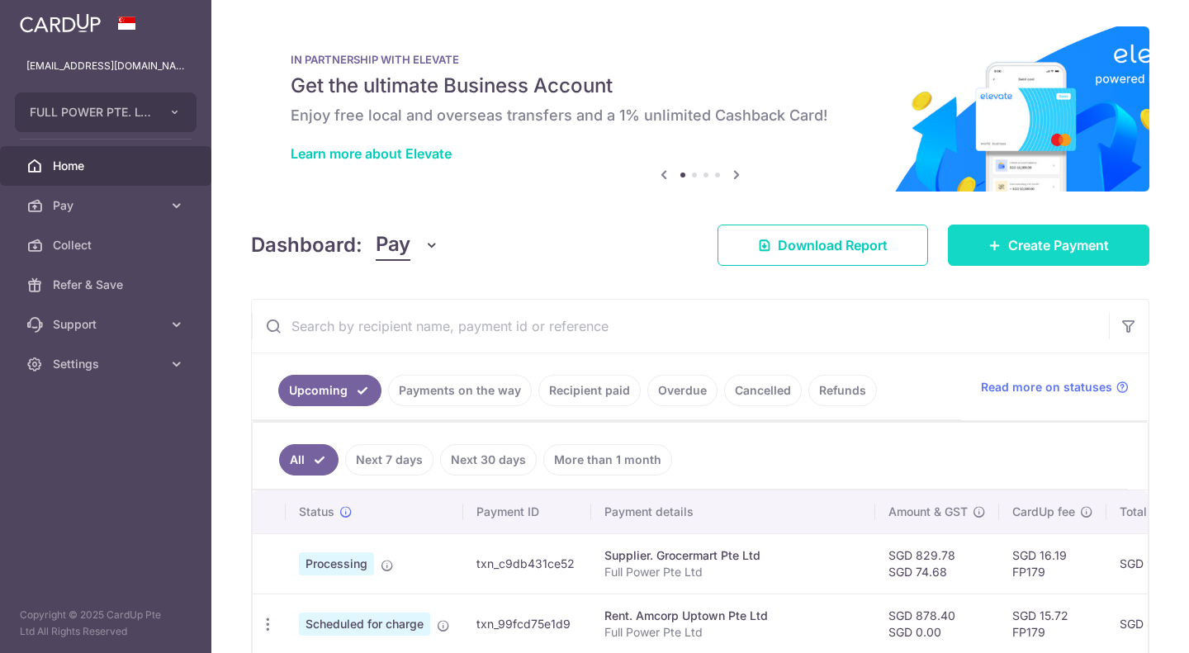
click at [1018, 250] on span "Create Payment" at bounding box center [1058, 245] width 101 height 20
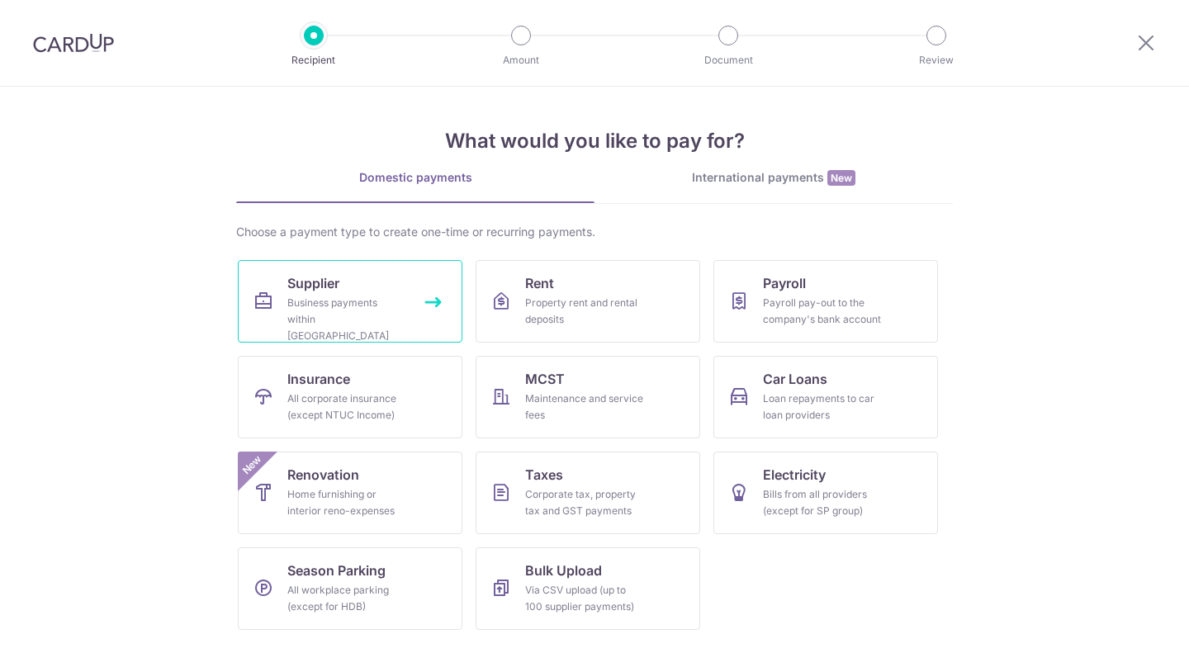
click at [324, 282] on span "Supplier" at bounding box center [313, 283] width 52 height 20
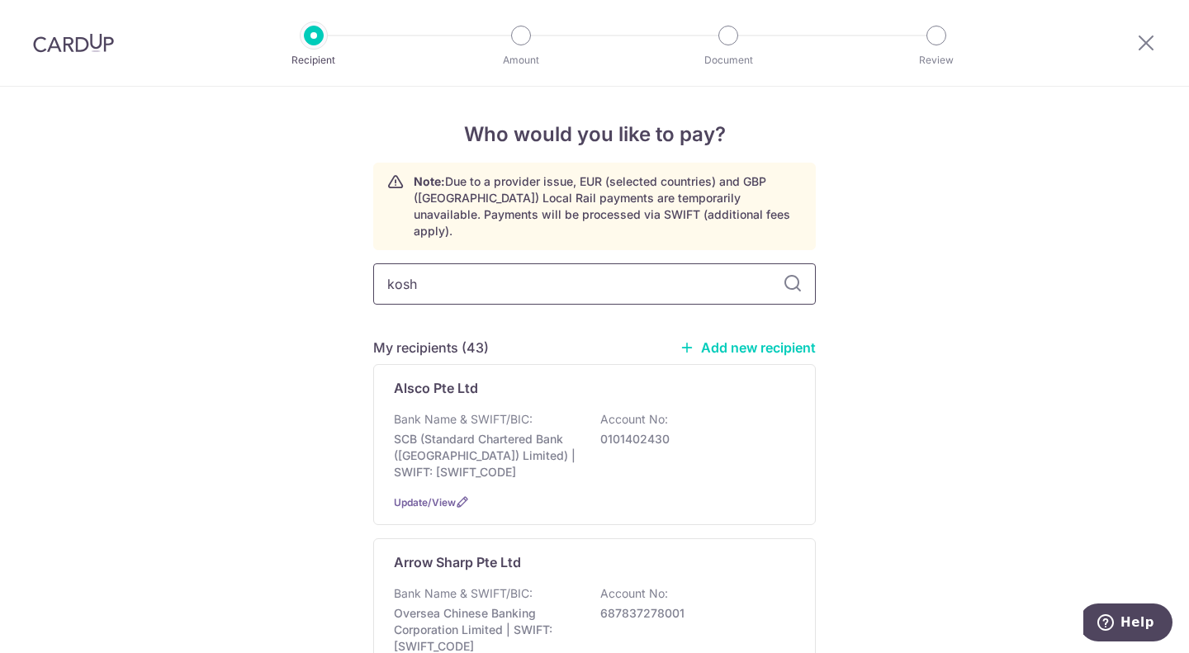
type input "kosho"
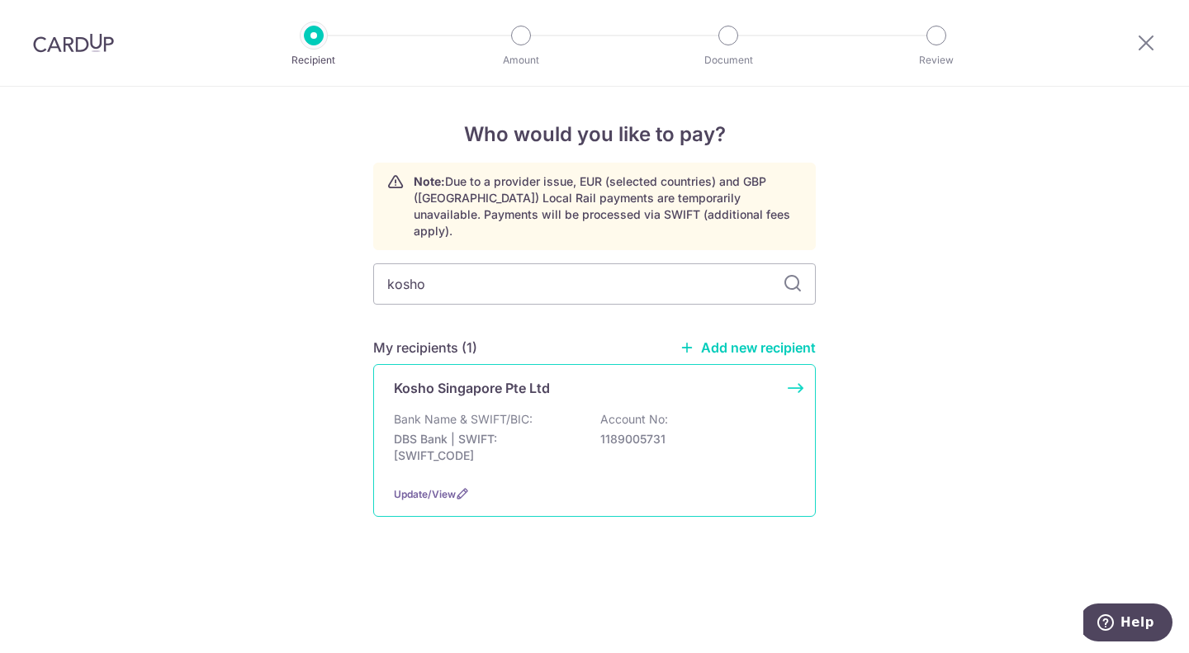
click at [453, 379] on p "Kosho Singapore Pte Ltd" at bounding box center [472, 388] width 156 height 20
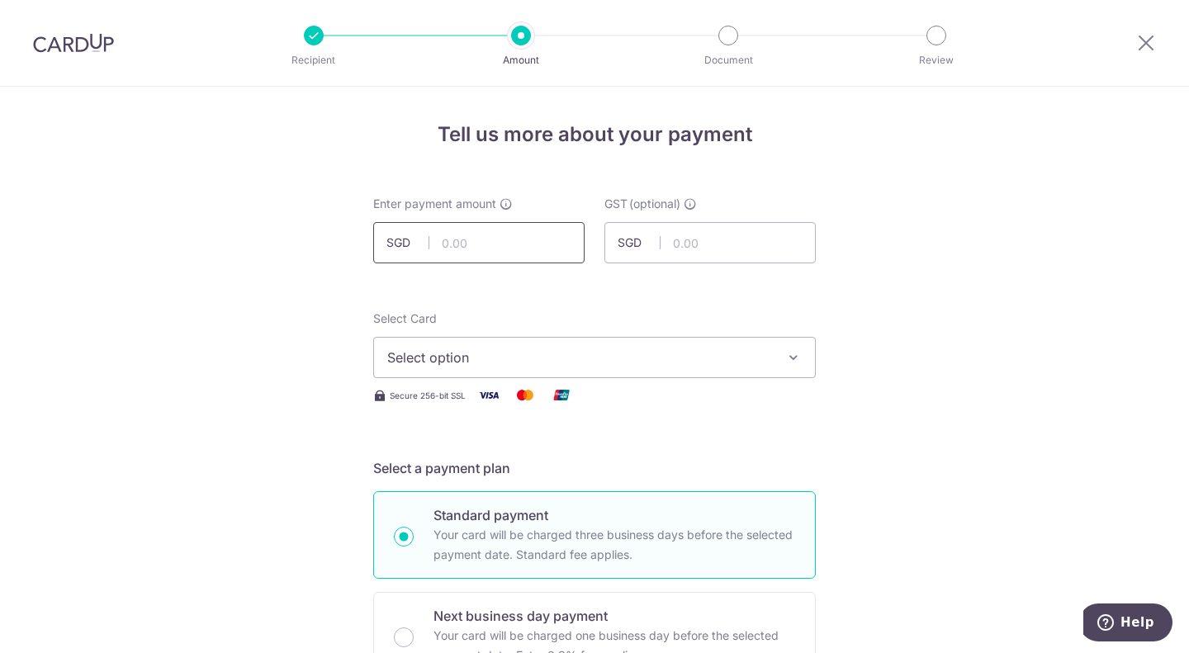
click at [461, 252] on input "text" at bounding box center [478, 242] width 211 height 41
type input "870.00"
drag, startPoint x: 722, startPoint y: 249, endPoint x: 722, endPoint y: 261, distance: 11.6
click at [722, 249] on input "text" at bounding box center [709, 242] width 211 height 41
type input "78.30"
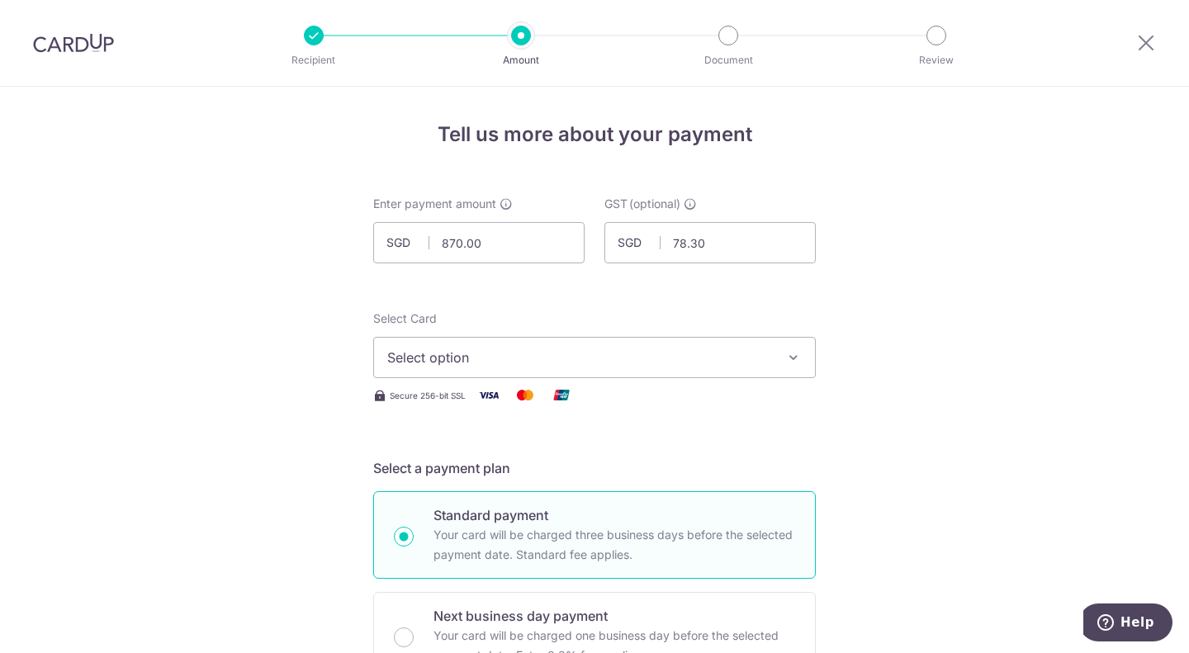
click at [556, 346] on button "Select option" at bounding box center [594, 357] width 443 height 41
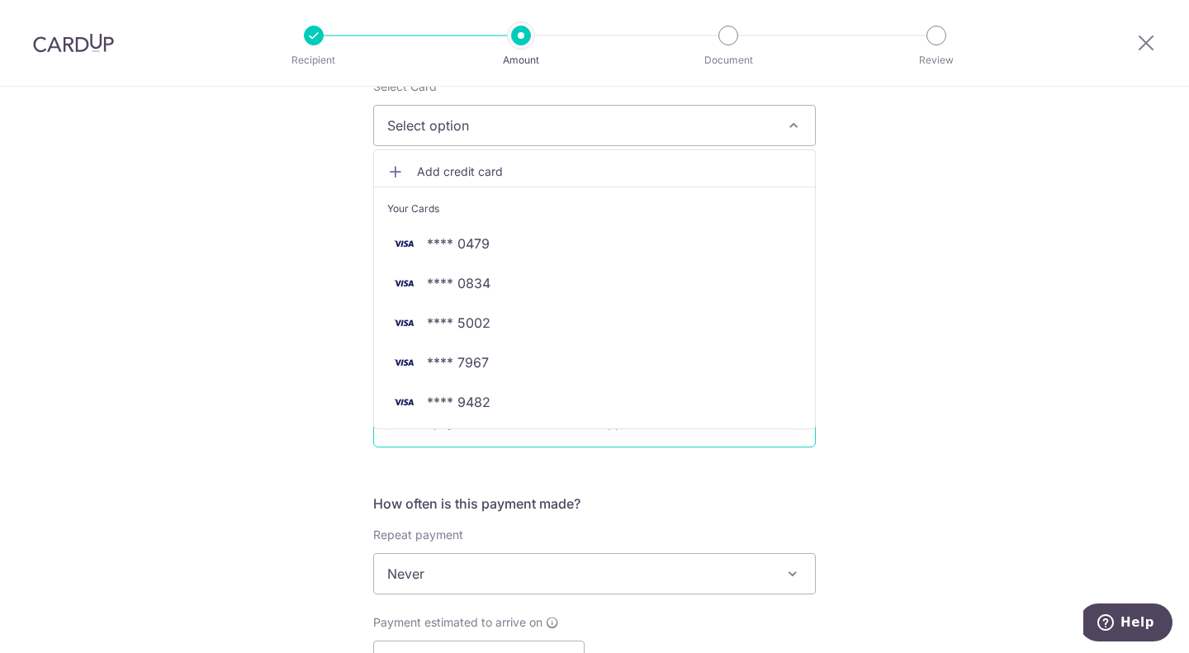
scroll to position [248, 0]
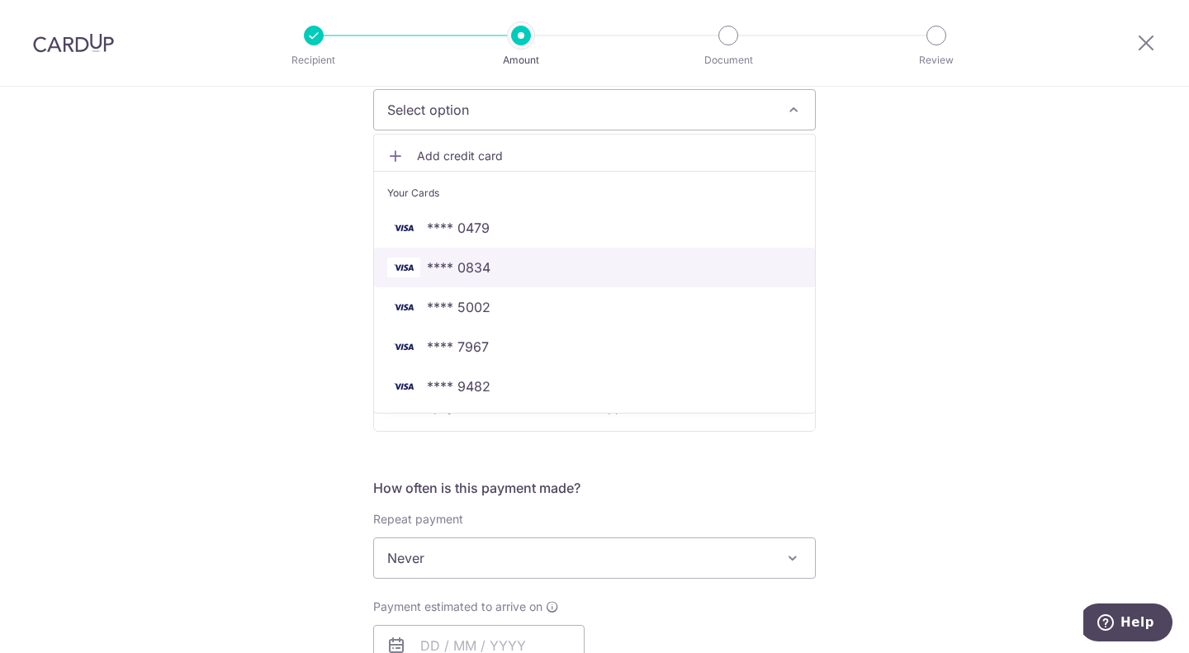
click at [569, 274] on span "**** 0834" at bounding box center [594, 268] width 414 height 20
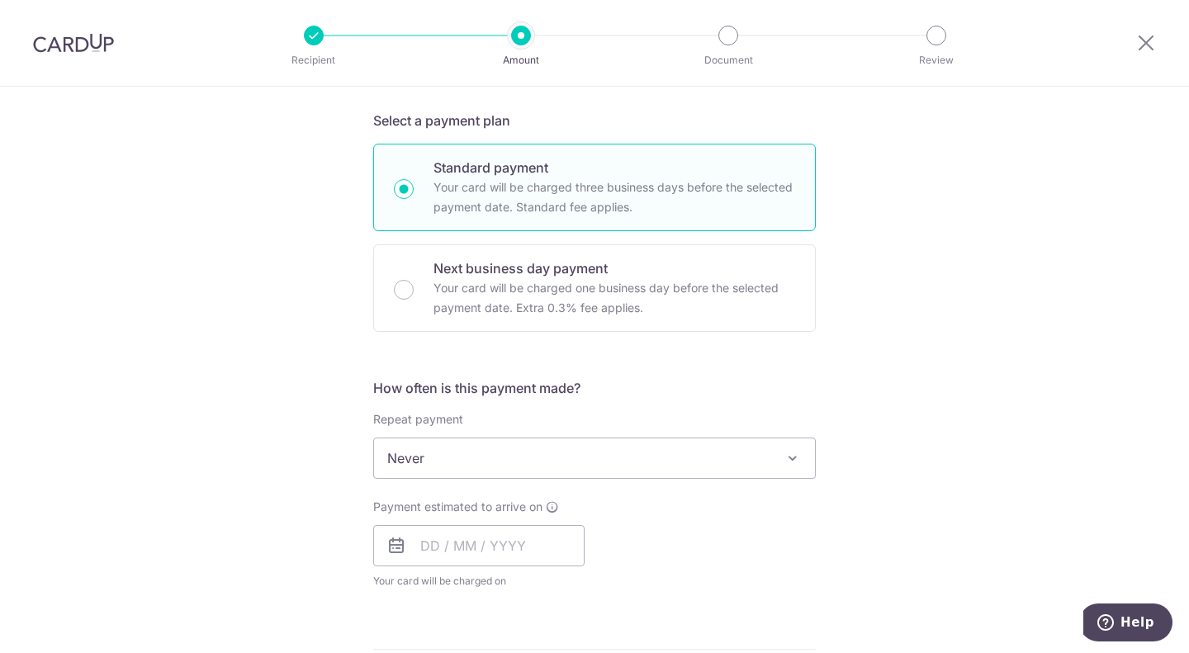
scroll to position [413, 0]
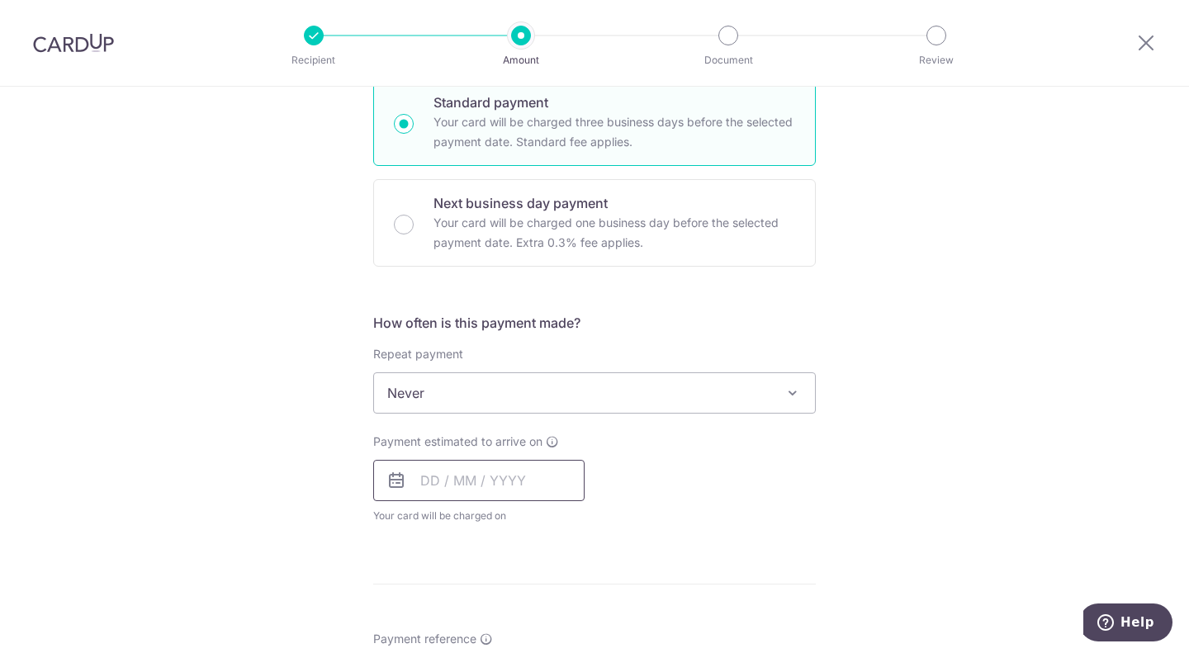
click at [429, 489] on input "text" at bounding box center [478, 480] width 211 height 41
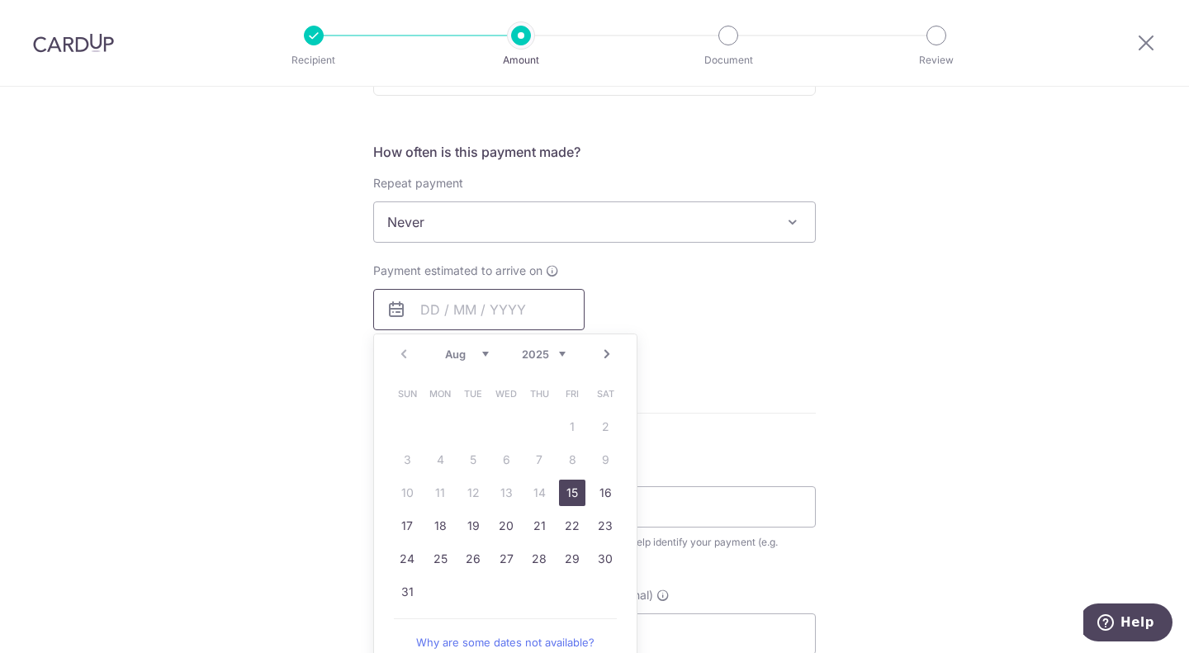
scroll to position [661, 0]
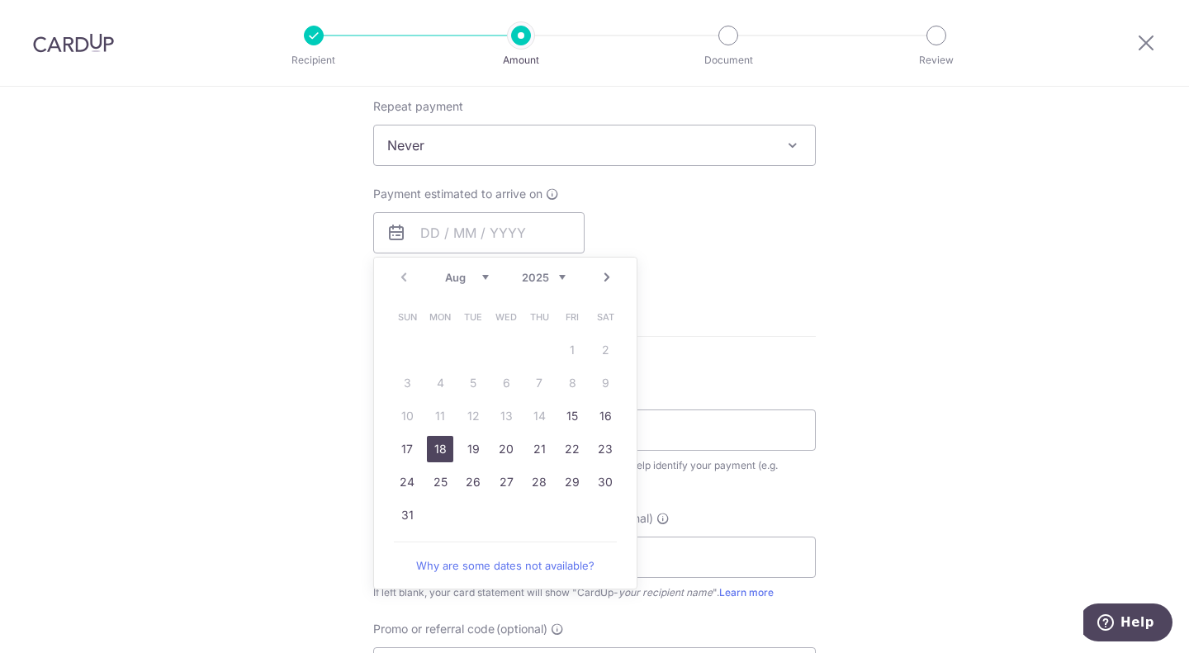
click at [443, 451] on link "18" at bounding box center [440, 449] width 26 height 26
type input "[DATE]"
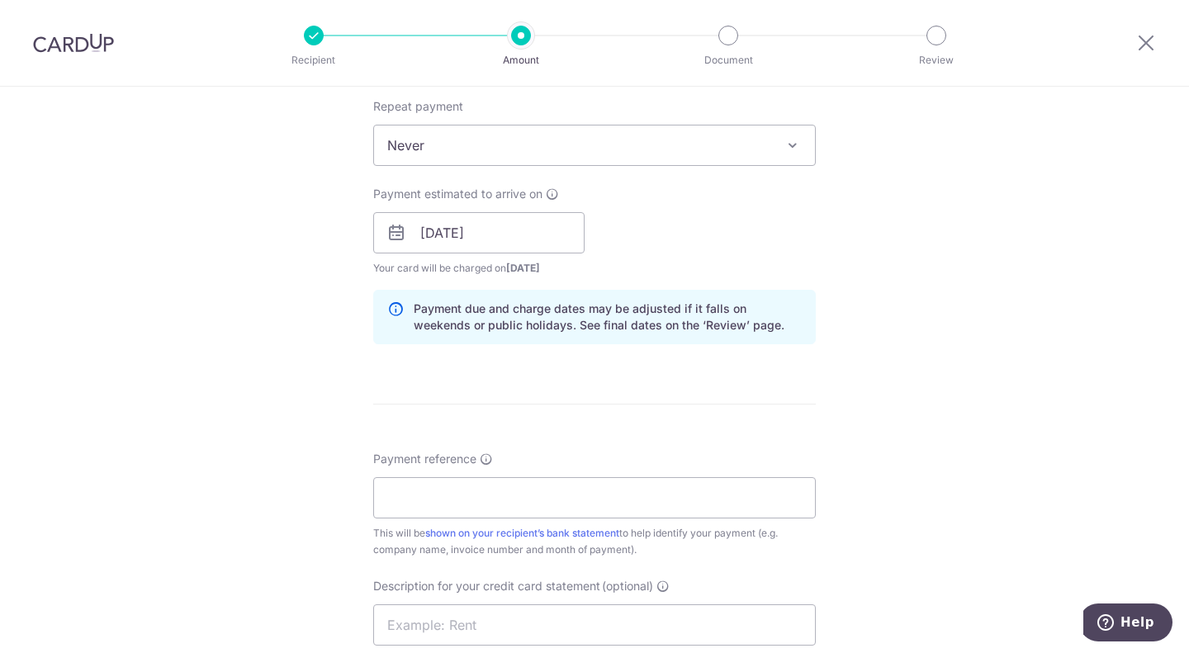
click at [583, 372] on form "Enter payment amount SGD 870.00 870.00 GST (optional) SGD 78.30 78.30 Select Ca…" at bounding box center [594, 277] width 443 height 1485
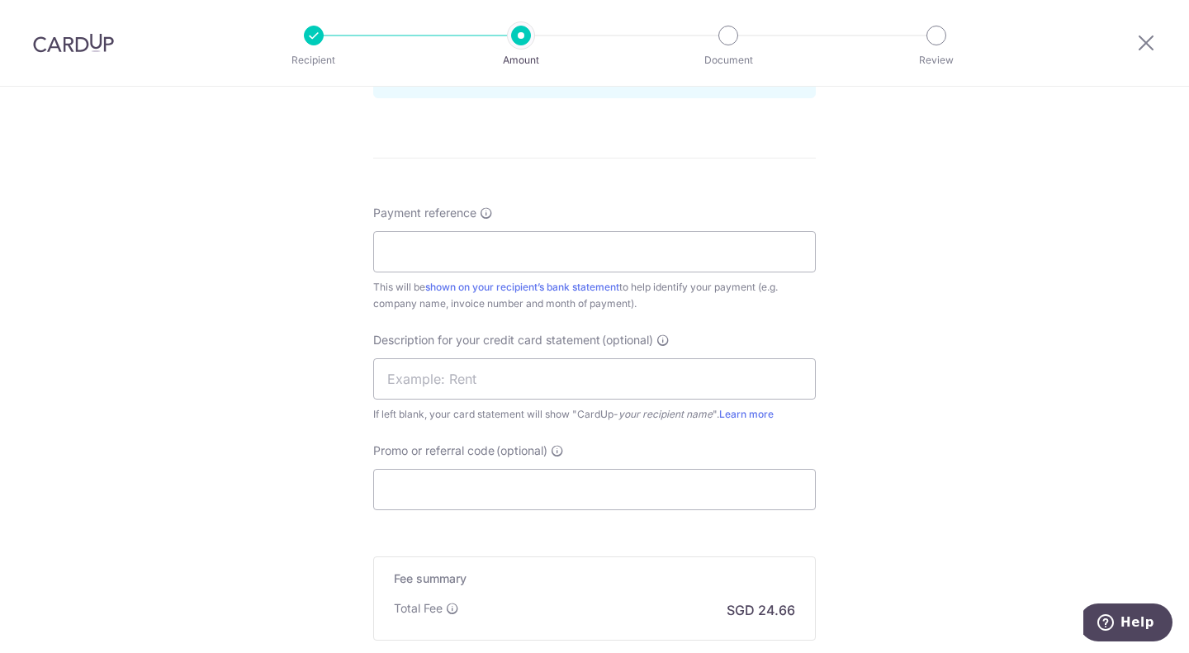
scroll to position [908, 0]
click at [443, 253] on input "Payment reference" at bounding box center [594, 250] width 443 height 41
type input "Full Power Pte Ltd"
click at [478, 374] on input "text" at bounding box center [594, 377] width 443 height 41
type input "Kosho PREO AUG"
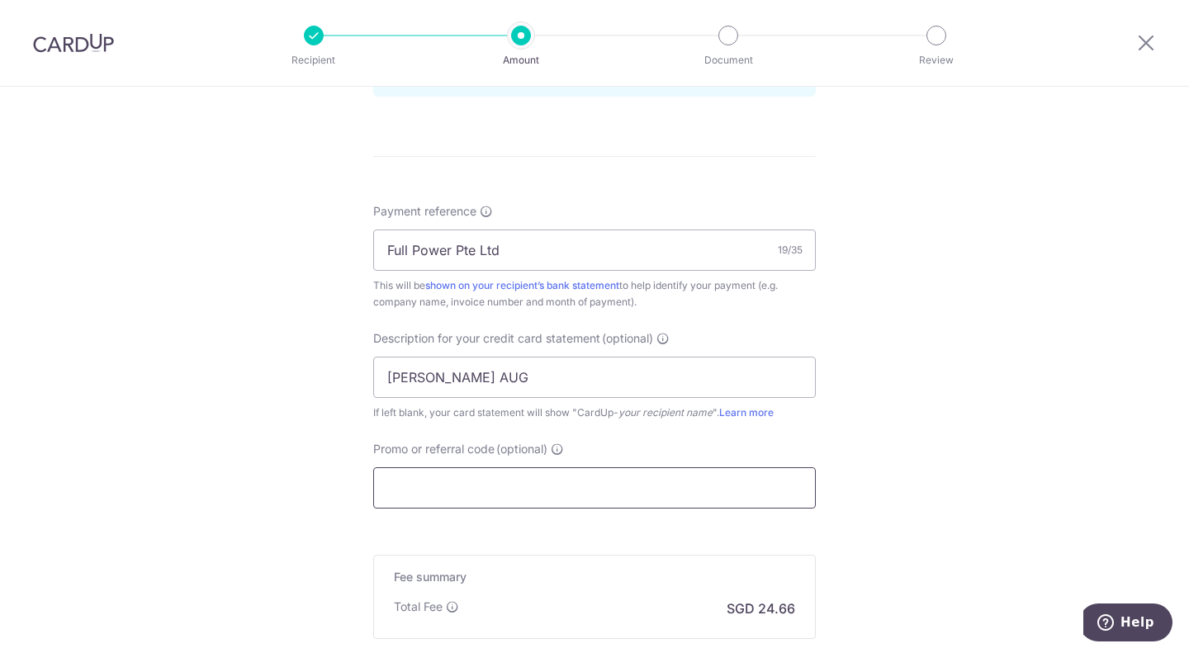
click at [481, 481] on input "Promo or referral code (optional)" at bounding box center [594, 487] width 443 height 41
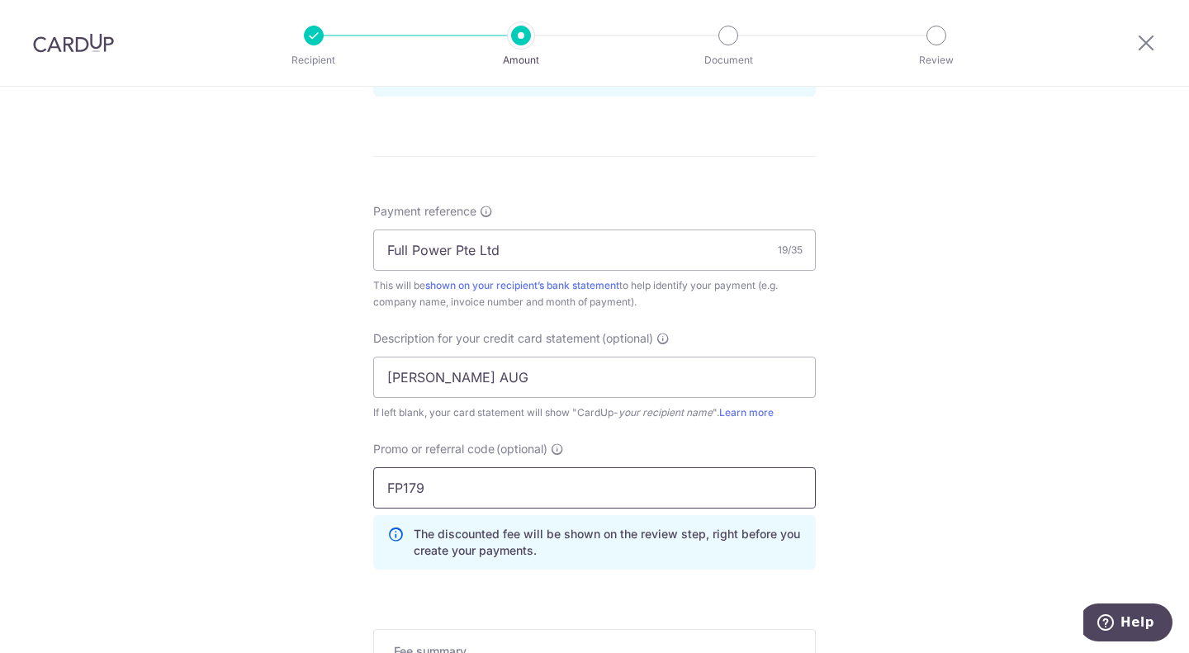
type input "FP179"
click at [207, 416] on div "Tell us more about your payment Enter payment amount SGD 870.00 870.00 GST (opt…" at bounding box center [594, 51] width 1189 height 1746
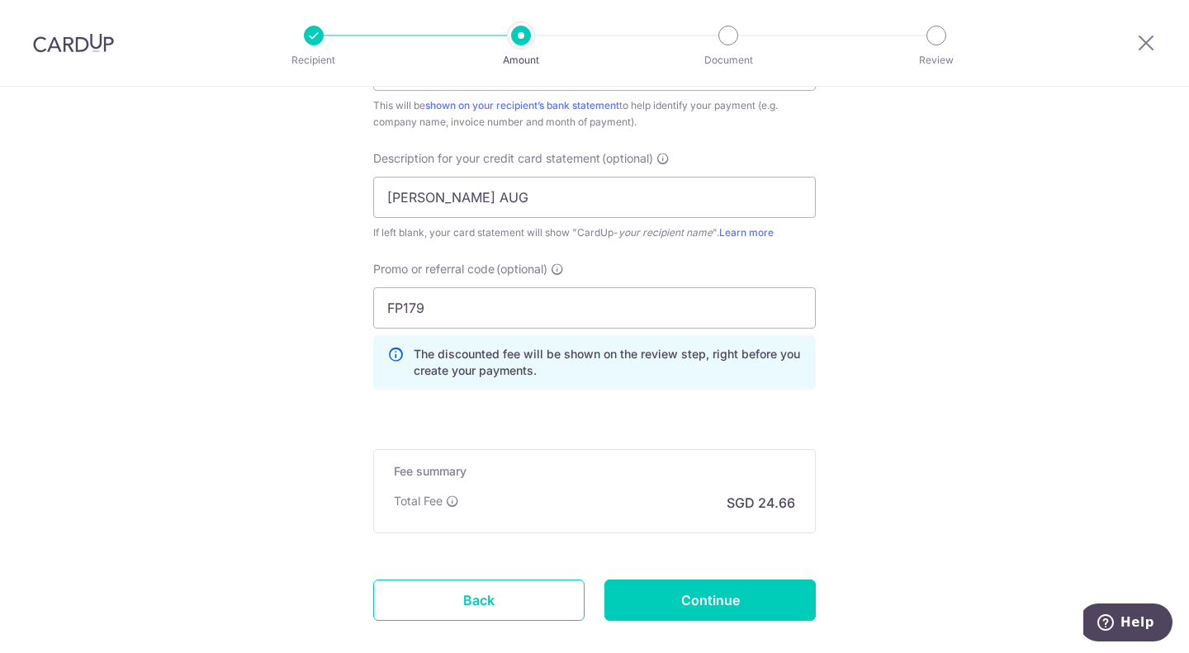
scroll to position [1180, 0]
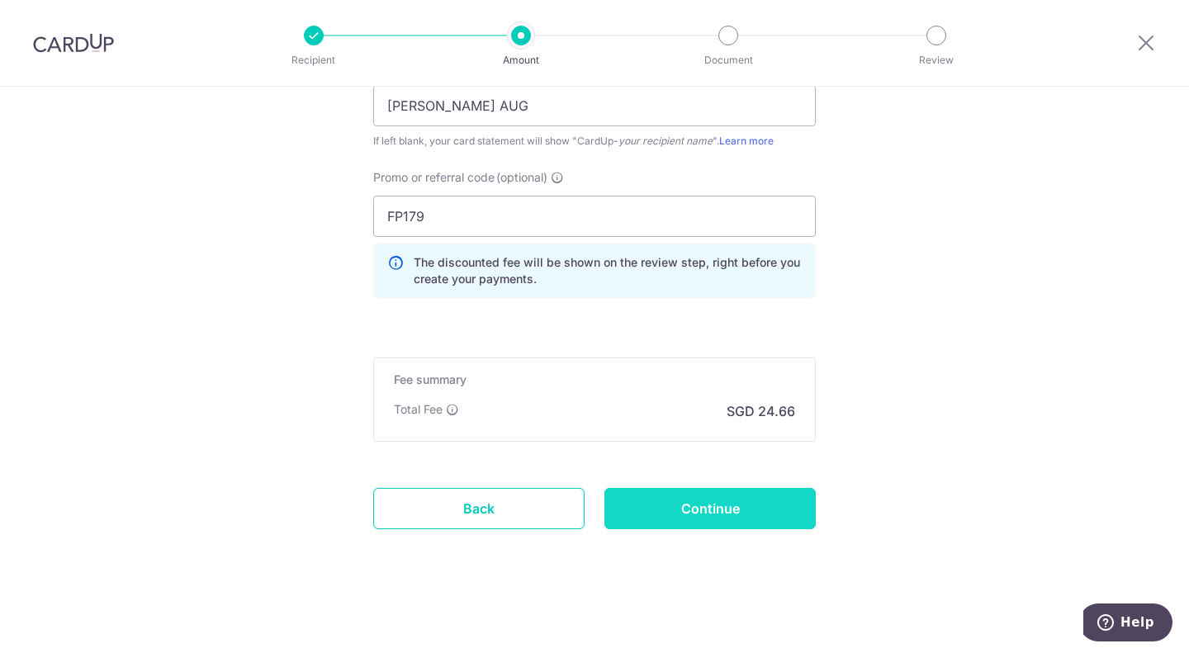
click at [726, 528] on input "Continue" at bounding box center [709, 508] width 211 height 41
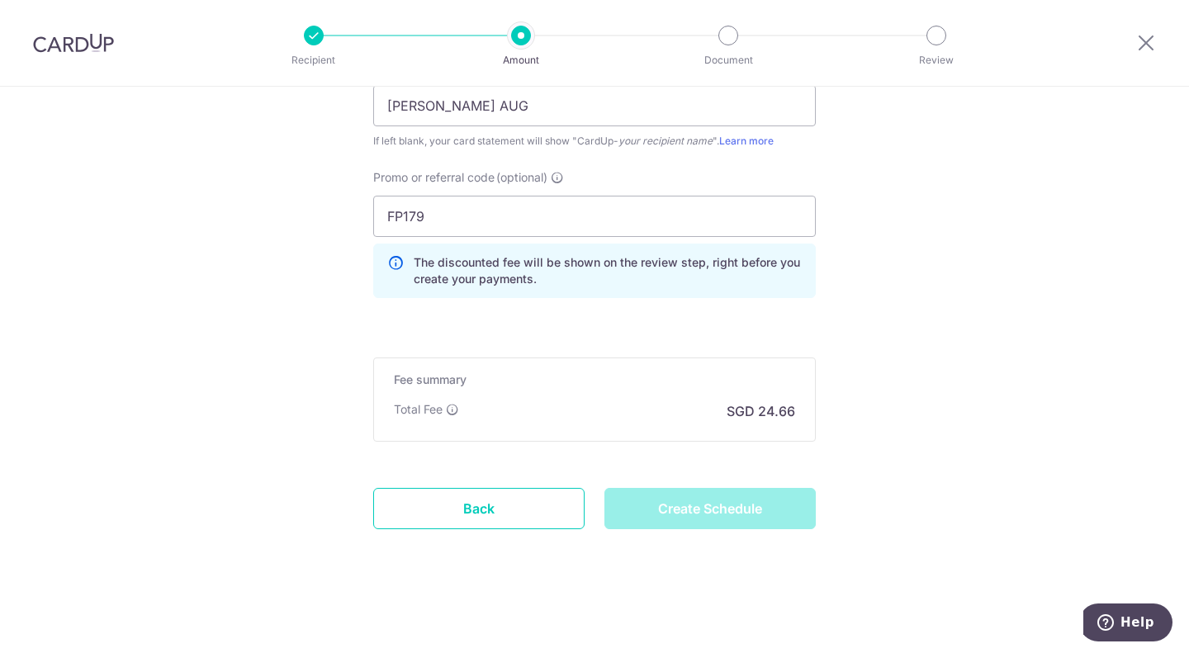
type input "Create Schedule"
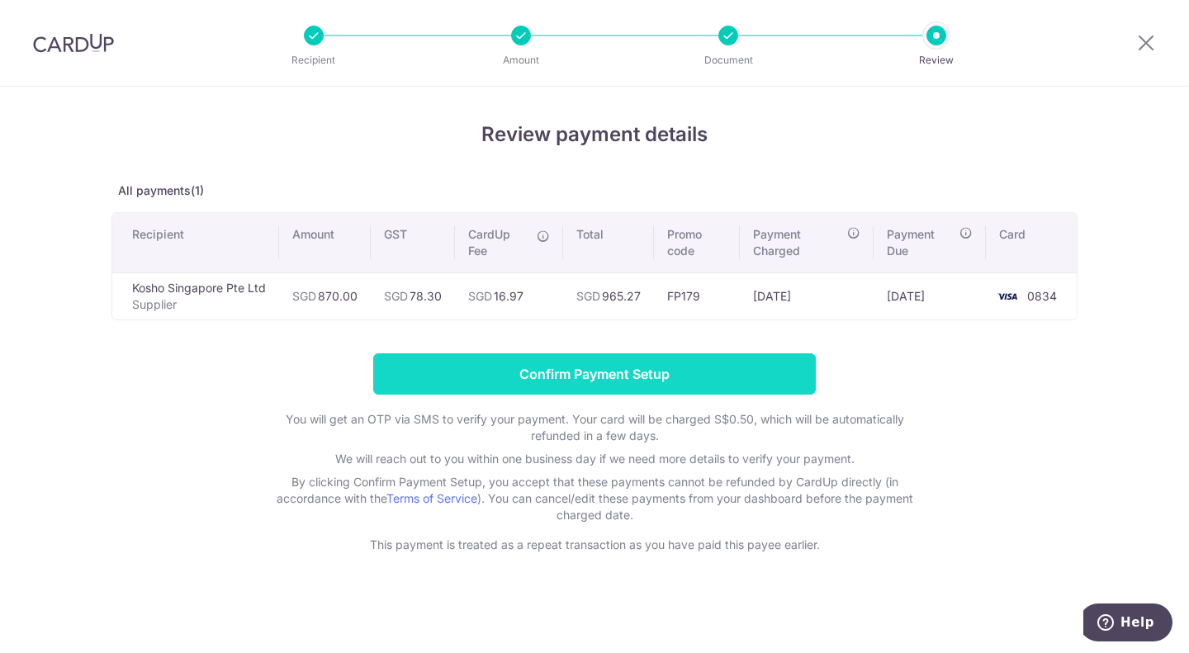
click at [578, 380] on input "Confirm Payment Setup" at bounding box center [594, 373] width 443 height 41
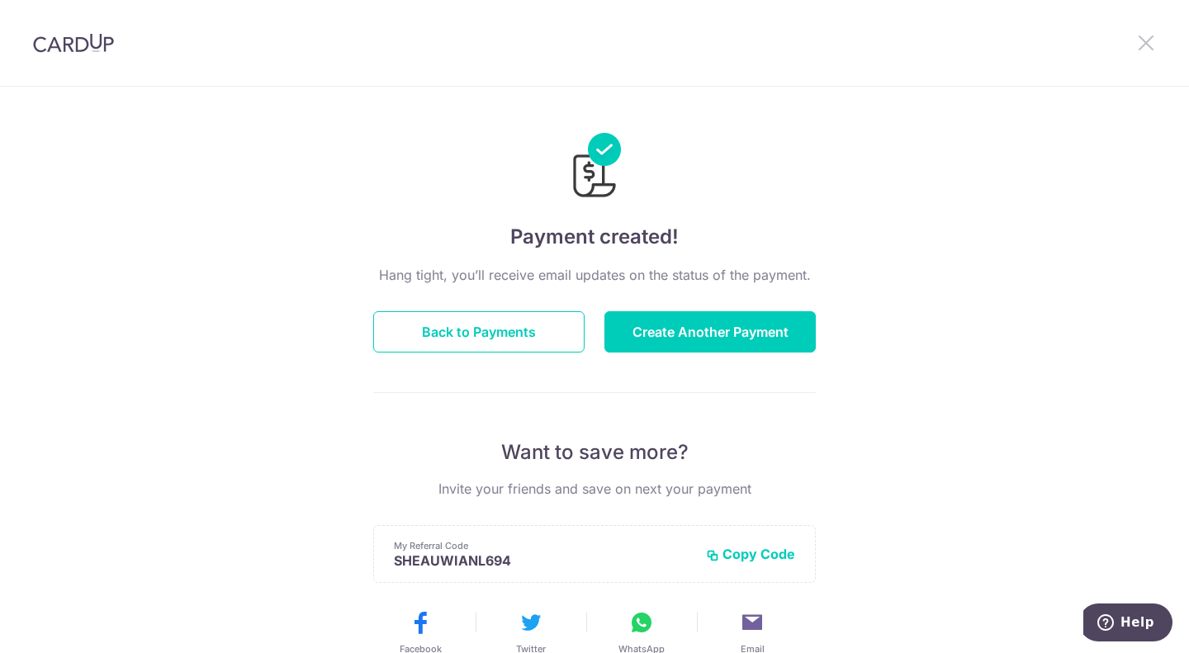
click at [1149, 45] on icon at bounding box center [1146, 42] width 20 height 21
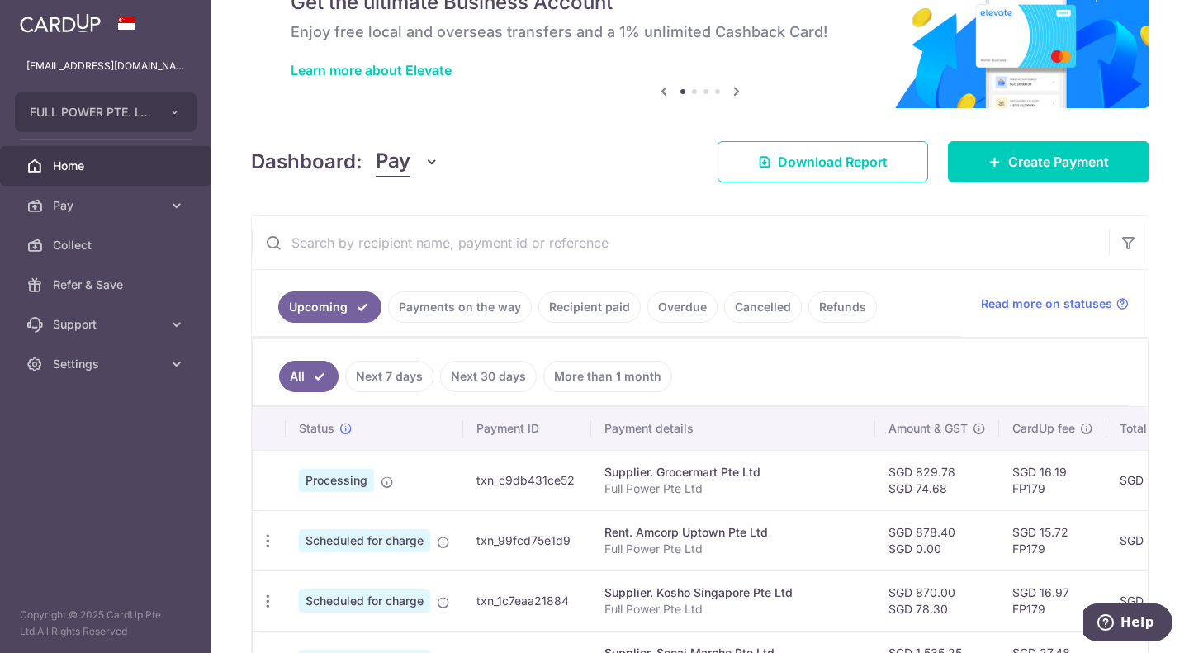
scroll to position [330, 0]
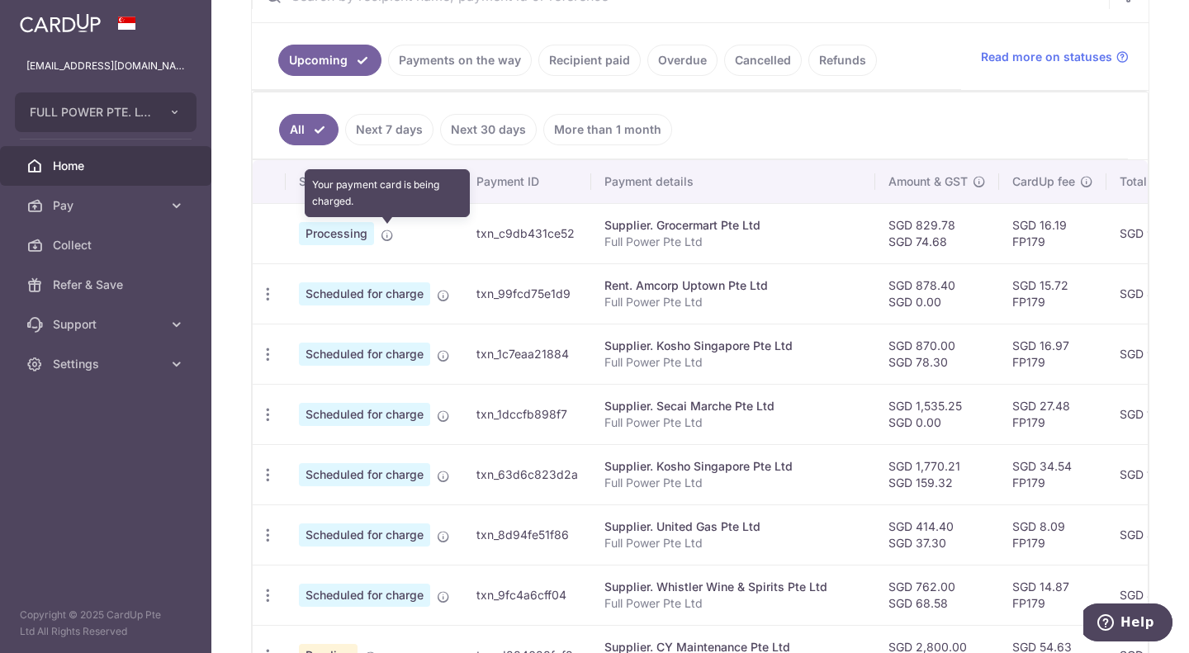
click at [382, 238] on icon at bounding box center [387, 235] width 13 height 13
click at [385, 238] on icon at bounding box center [387, 235] width 13 height 13
click at [528, 225] on td "txn_c9db431ce52" at bounding box center [527, 233] width 128 height 60
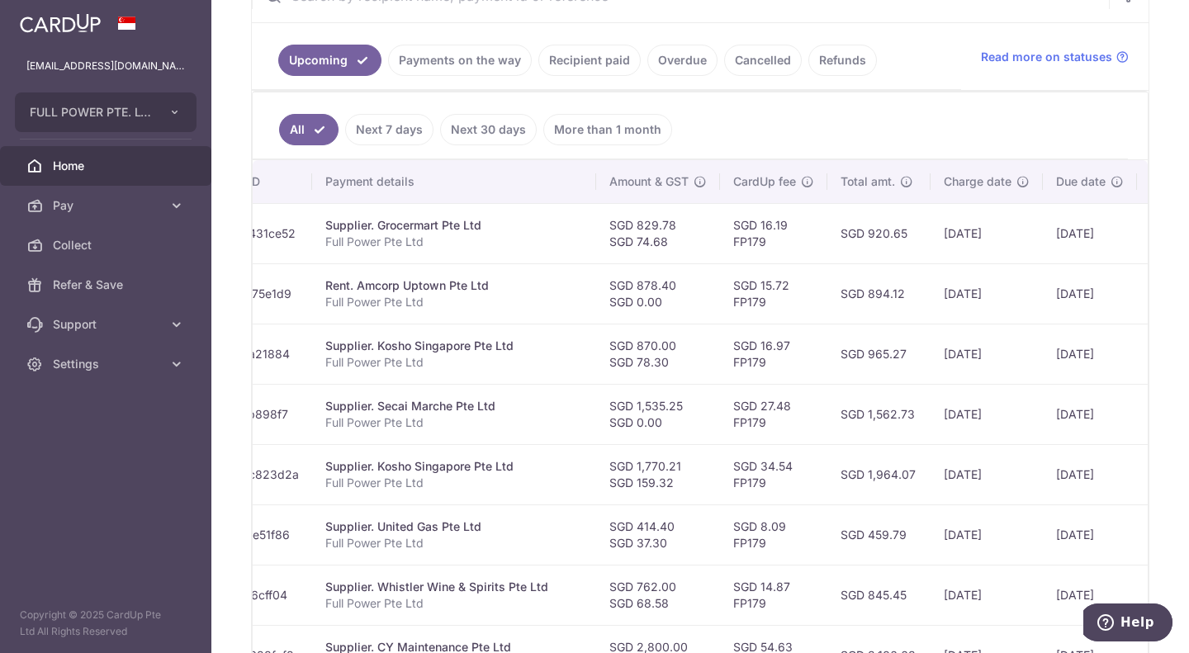
scroll to position [0, 394]
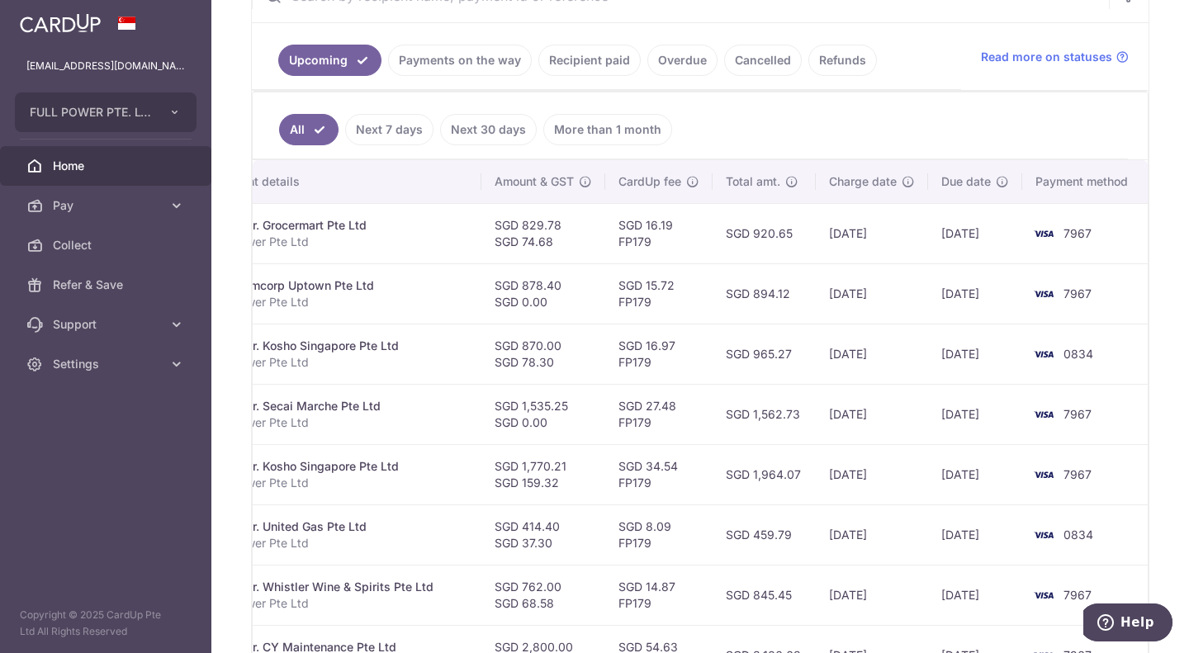
drag, startPoint x: 815, startPoint y: 234, endPoint x: 919, endPoint y: 237, distance: 104.1
click at [919, 237] on td "12/08/2025" at bounding box center [872, 233] width 112 height 60
drag, startPoint x: 786, startPoint y: 302, endPoint x: 1080, endPoint y: 292, distance: 294.1
click at [1080, 292] on span "7967" at bounding box center [1077, 294] width 28 height 14
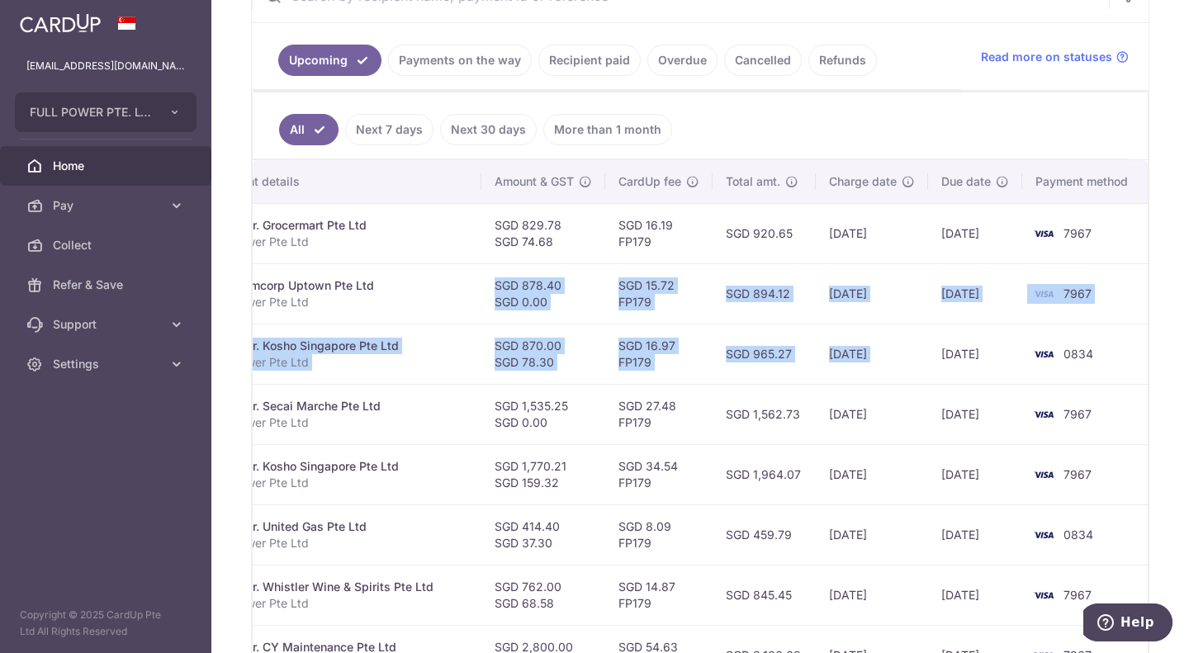
drag, startPoint x: 571, startPoint y: 290, endPoint x: 1001, endPoint y: 322, distance: 430.5
click at [1001, 322] on tr "Update payment Cancel payment Scheduled for charge txn_99fcd75e1d9 Rent. Amcorp…" at bounding box center [503, 293] width 1289 height 60
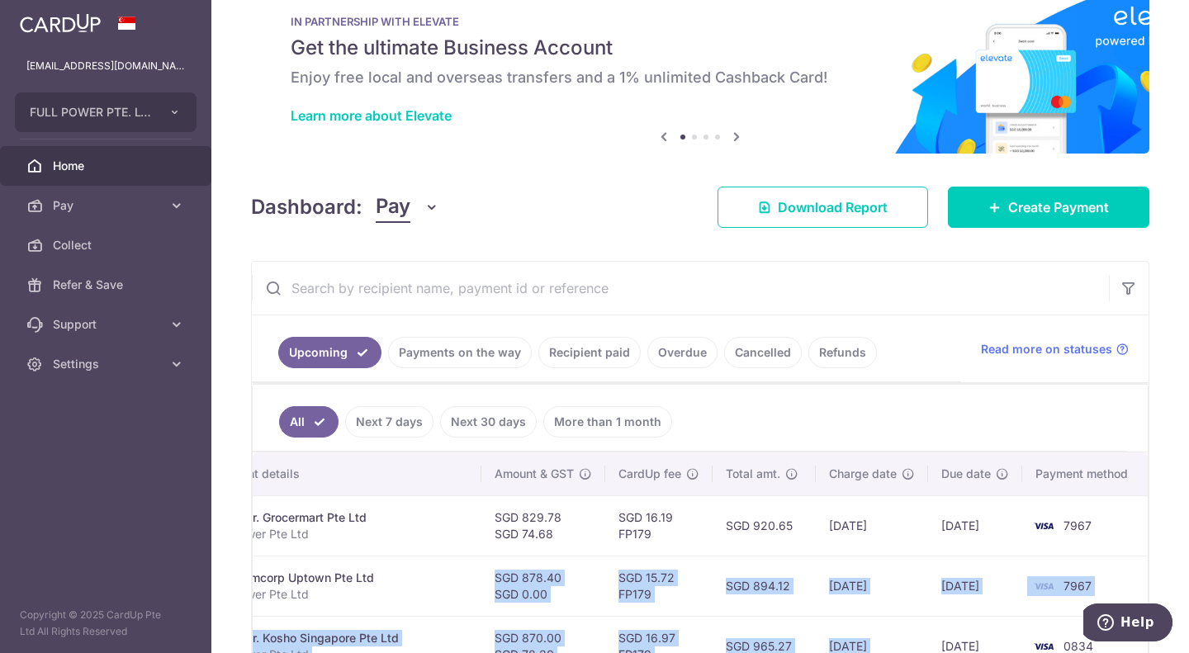
scroll to position [0, 0]
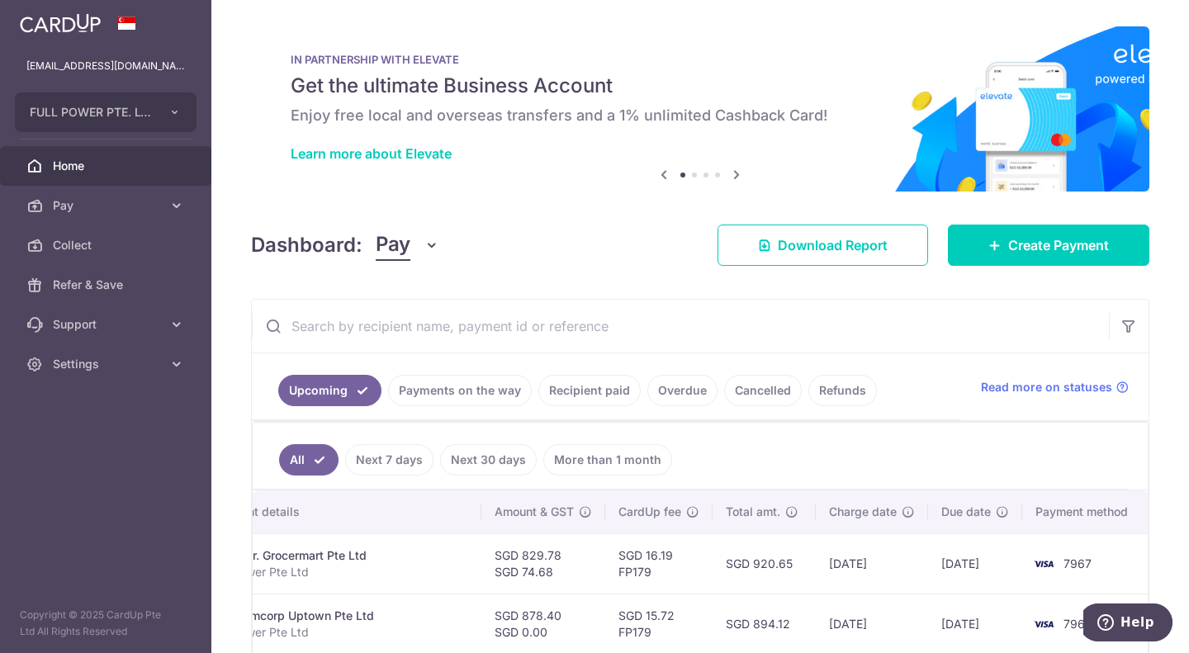
click at [486, 386] on link "Payments on the way" at bounding box center [460, 390] width 144 height 31
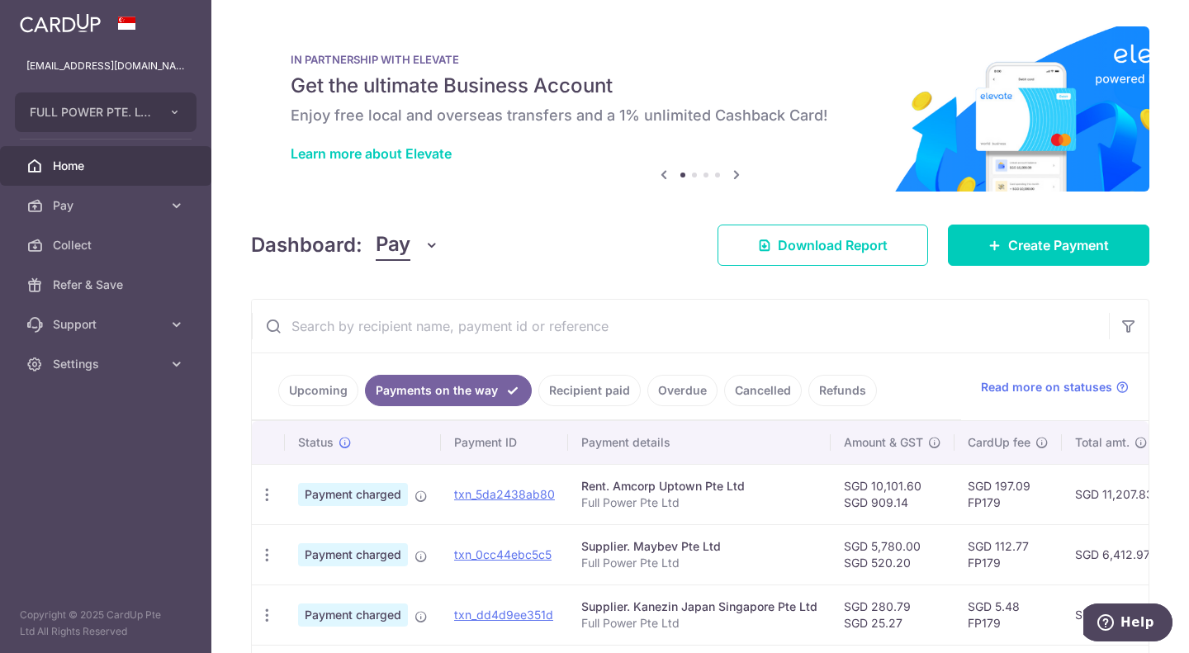
scroll to position [140, 0]
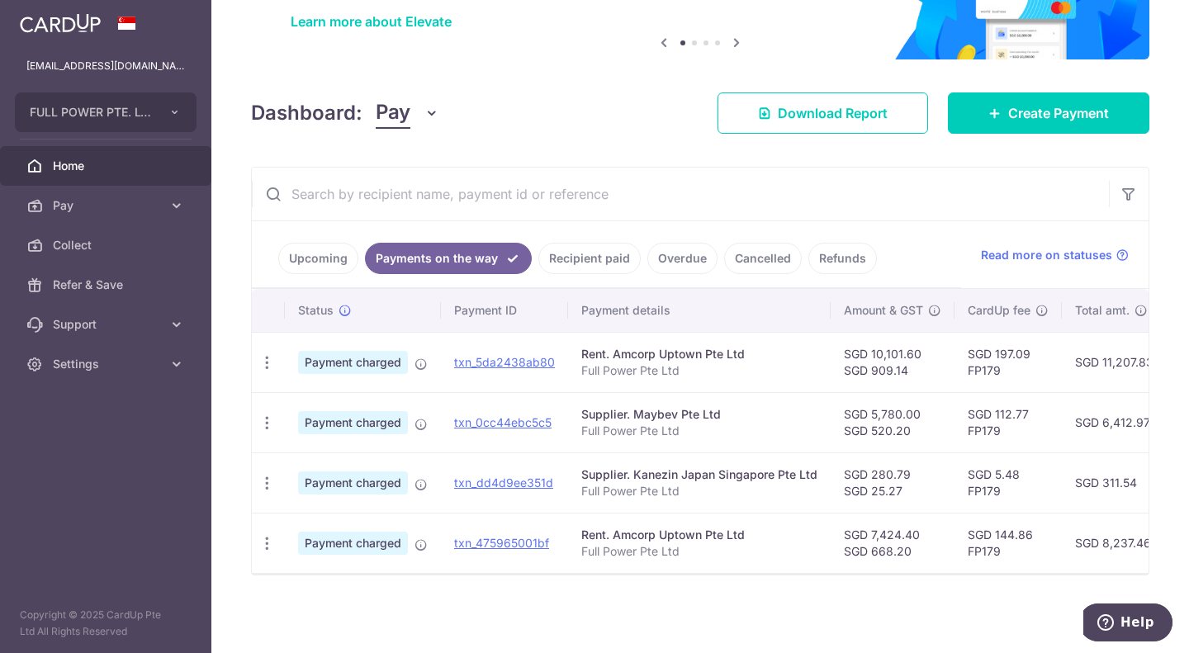
click at [320, 244] on link "Upcoming" at bounding box center [318, 258] width 80 height 31
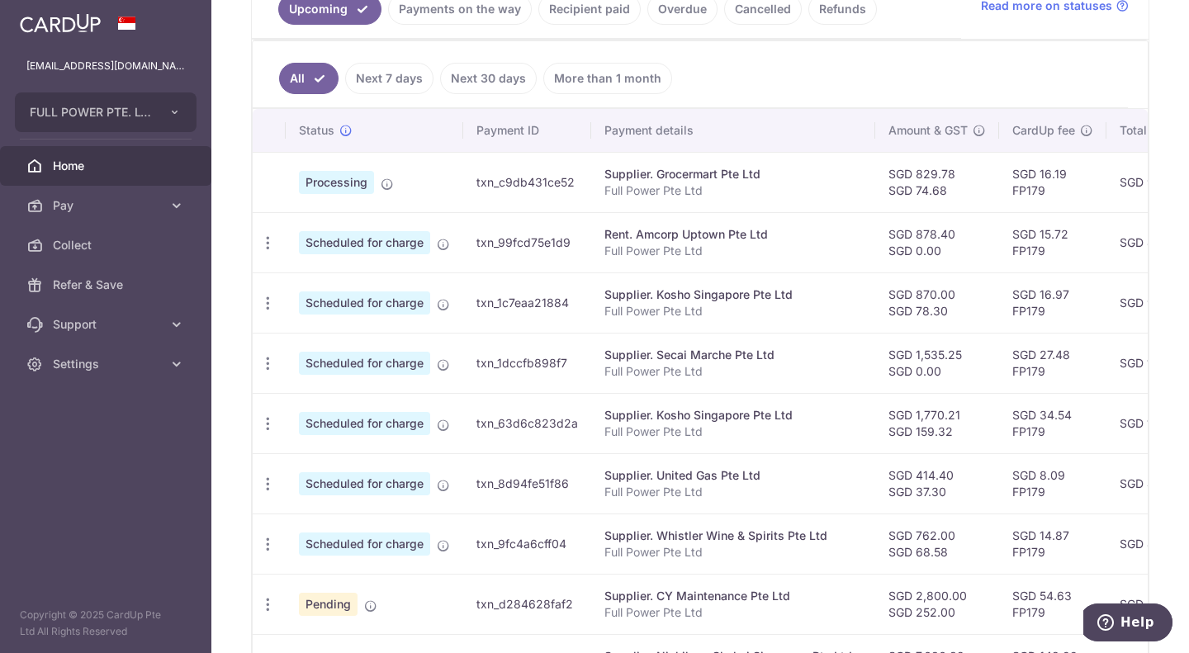
scroll to position [388, 0]
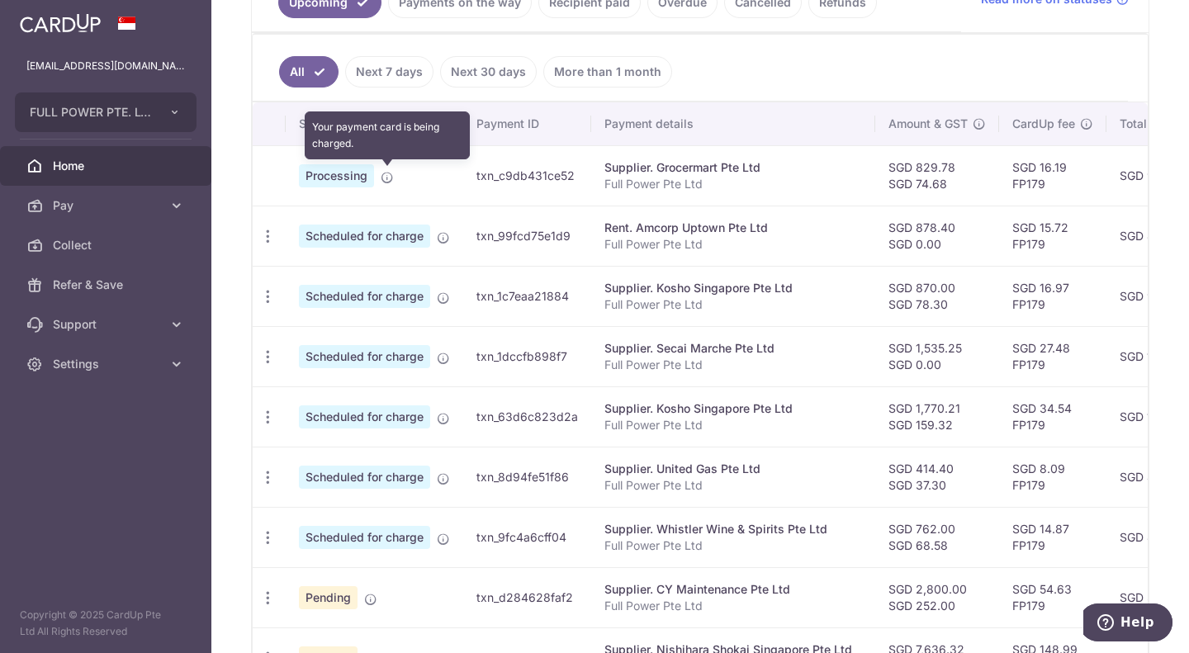
click at [382, 178] on icon at bounding box center [387, 177] width 13 height 13
click at [383, 178] on icon at bounding box center [387, 177] width 13 height 13
drag, startPoint x: 383, startPoint y: 178, endPoint x: 606, endPoint y: 166, distance: 223.2
click at [606, 166] on div "Supplier. Grocermart Pte Ltd" at bounding box center [733, 167] width 258 height 17
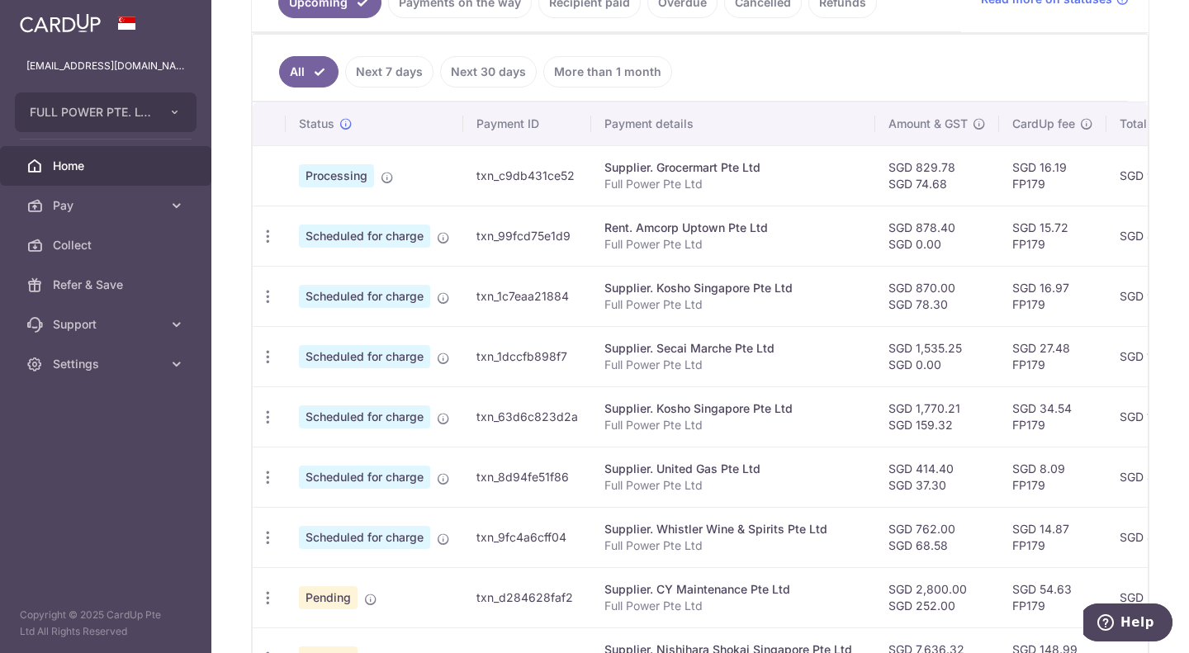
click at [683, 173] on div "Supplier. Grocermart Pte Ltd" at bounding box center [733, 167] width 258 height 17
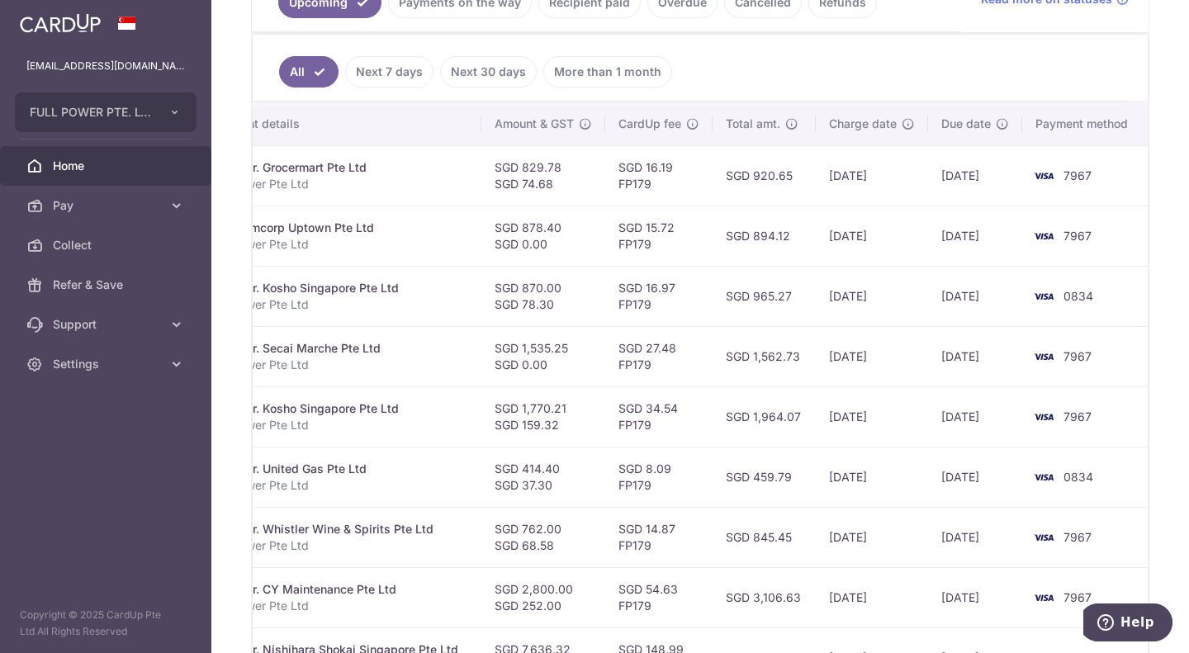
scroll to position [0, 0]
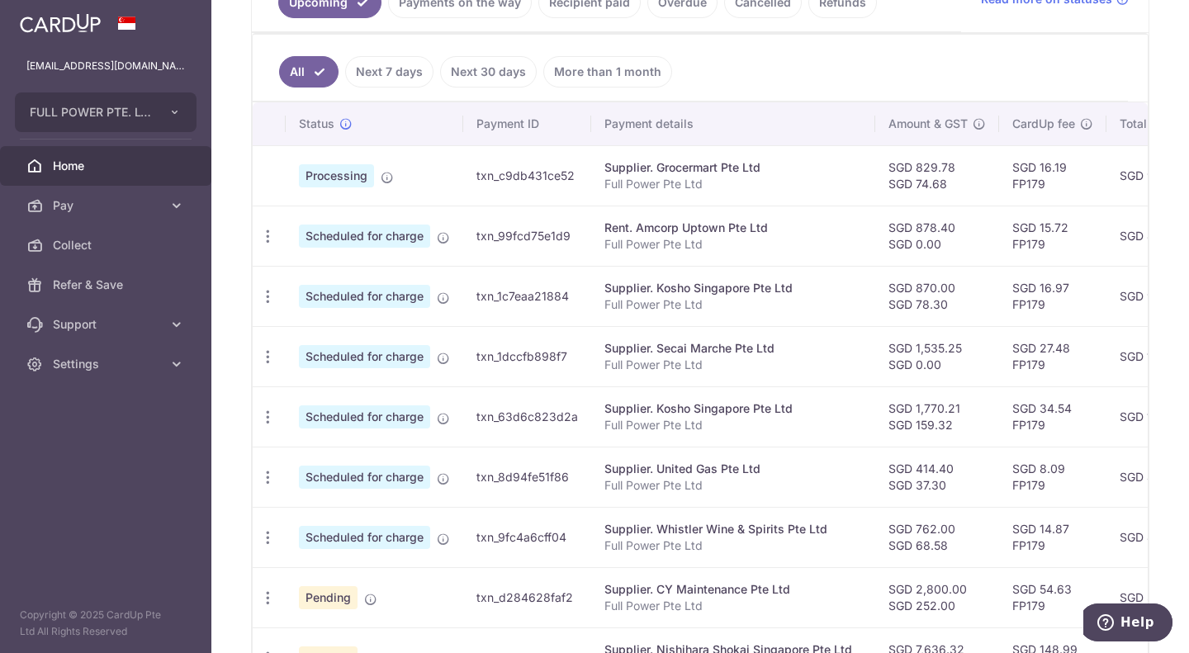
click at [335, 169] on span "Processing" at bounding box center [336, 175] width 75 height 23
click at [277, 173] on td at bounding box center [269, 175] width 33 height 60
drag, startPoint x: 915, startPoint y: 168, endPoint x: 949, endPoint y: 169, distance: 33.9
click at [949, 169] on td "SGD 829.78 SGD 74.68" at bounding box center [937, 175] width 124 height 60
copy td "829.78"
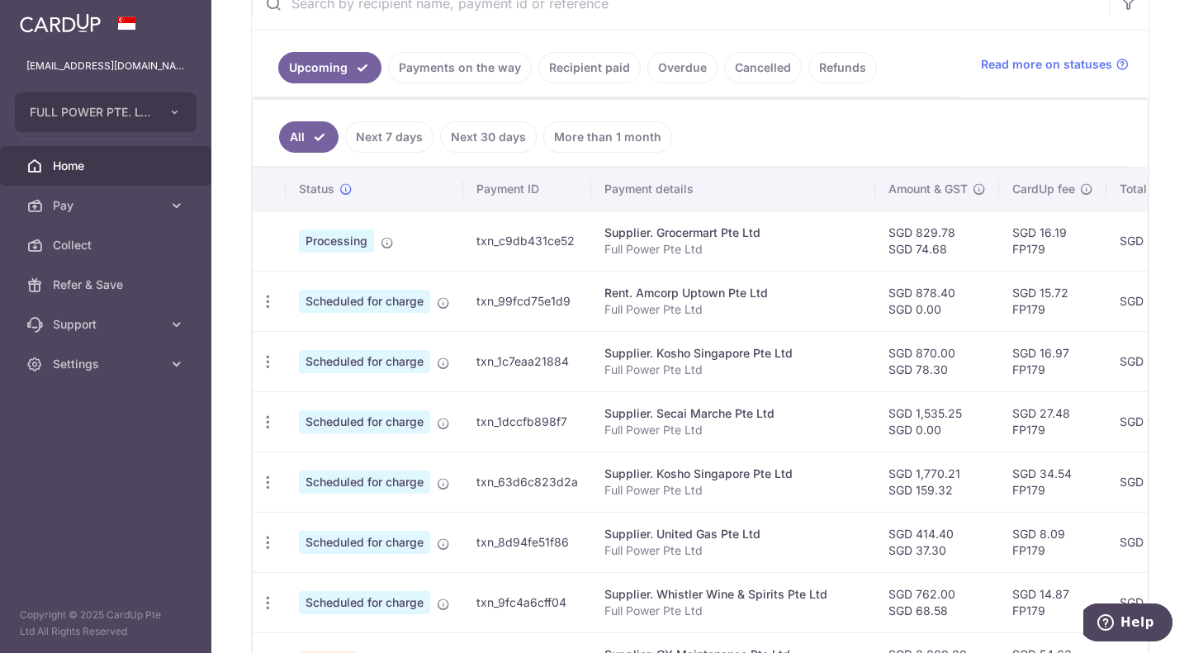
scroll to position [223, 0]
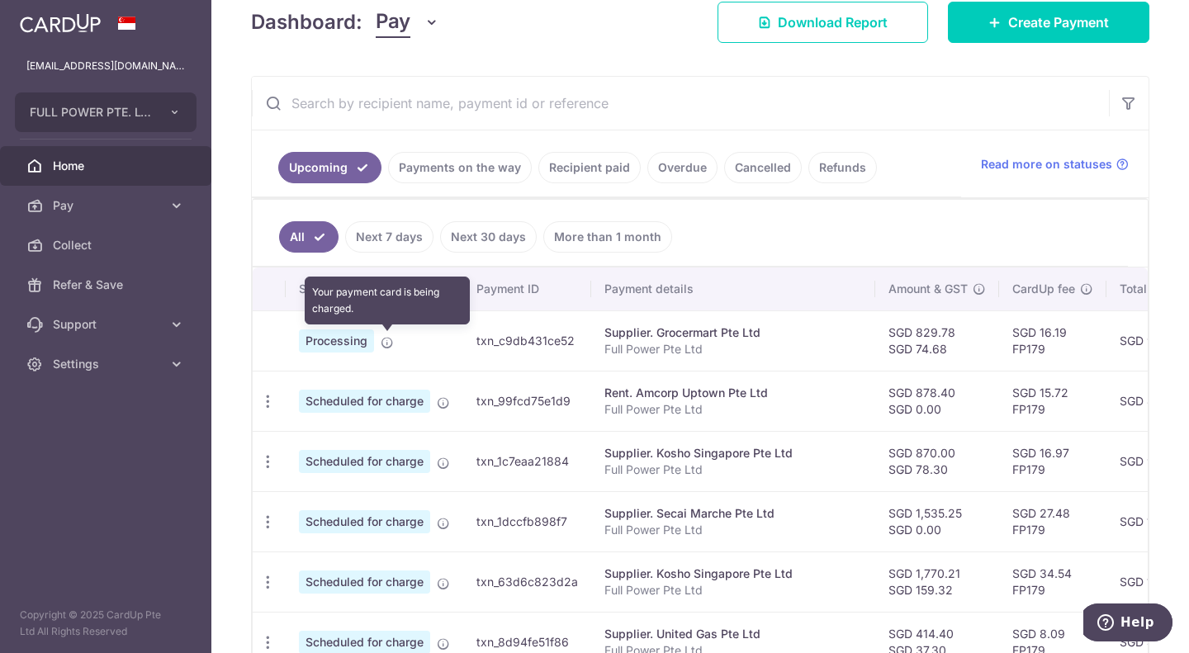
click at [390, 348] on icon at bounding box center [387, 342] width 13 height 13
click at [388, 336] on icon at bounding box center [387, 342] width 13 height 13
click at [386, 342] on icon at bounding box center [387, 342] width 13 height 13
click at [265, 341] on td at bounding box center [269, 340] width 33 height 60
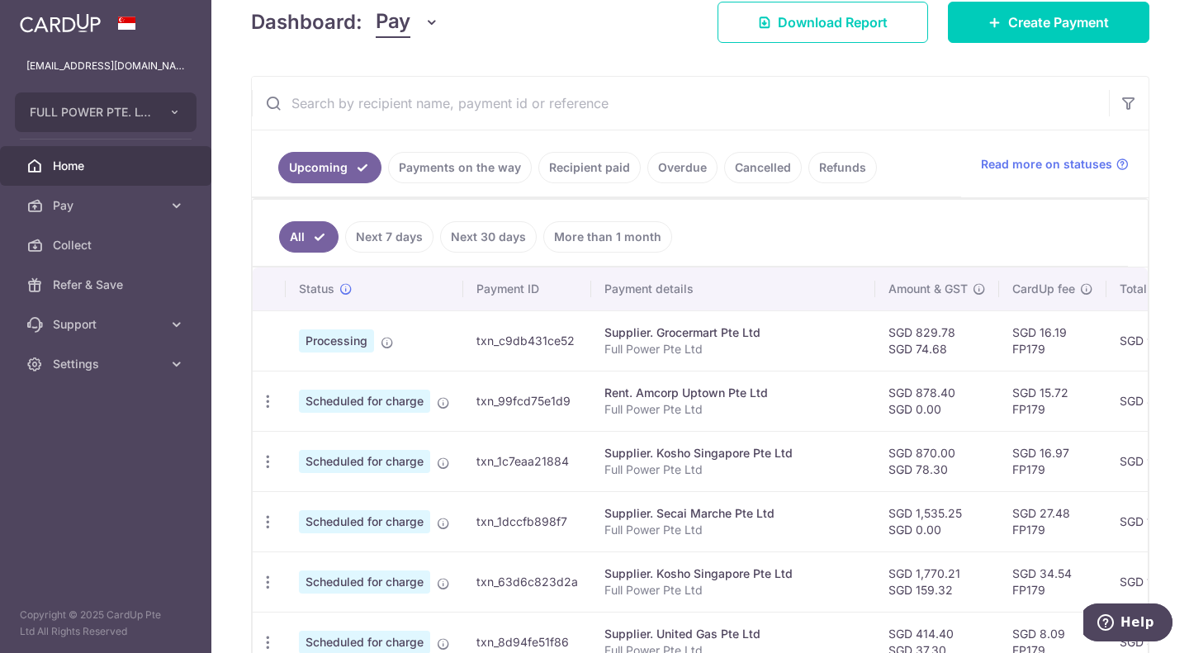
click at [265, 341] on td at bounding box center [269, 340] width 33 height 60
click at [391, 344] on icon at bounding box center [387, 342] width 13 height 13
click at [448, 163] on link "Payments on the way" at bounding box center [460, 167] width 144 height 31
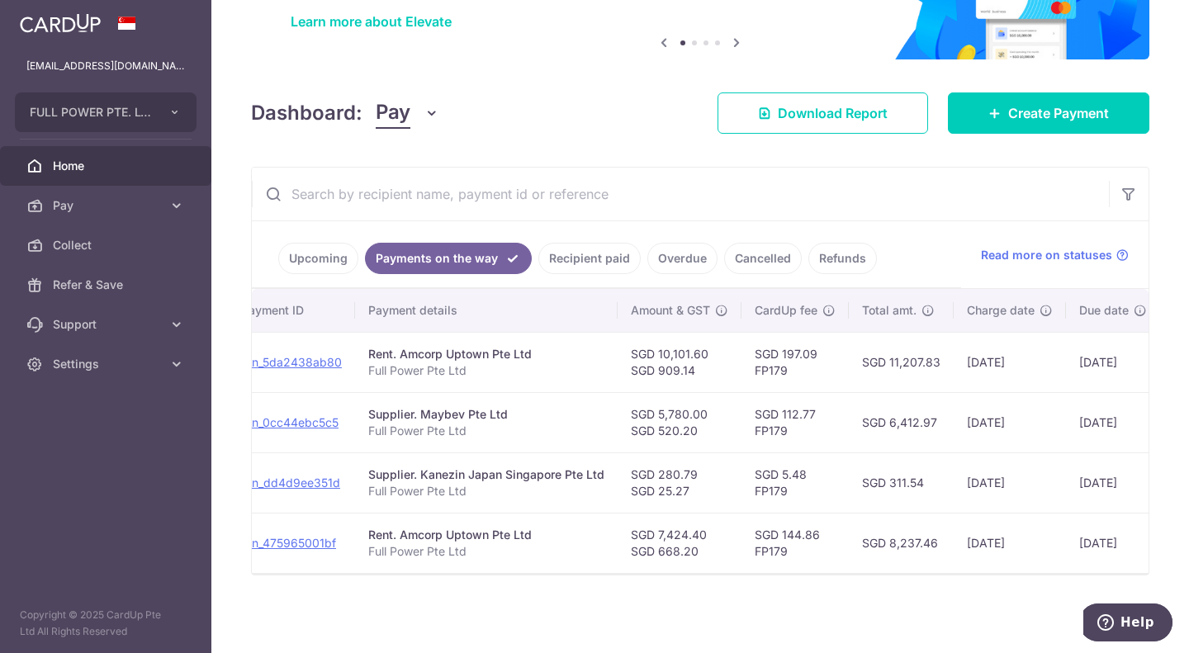
scroll to position [0, 0]
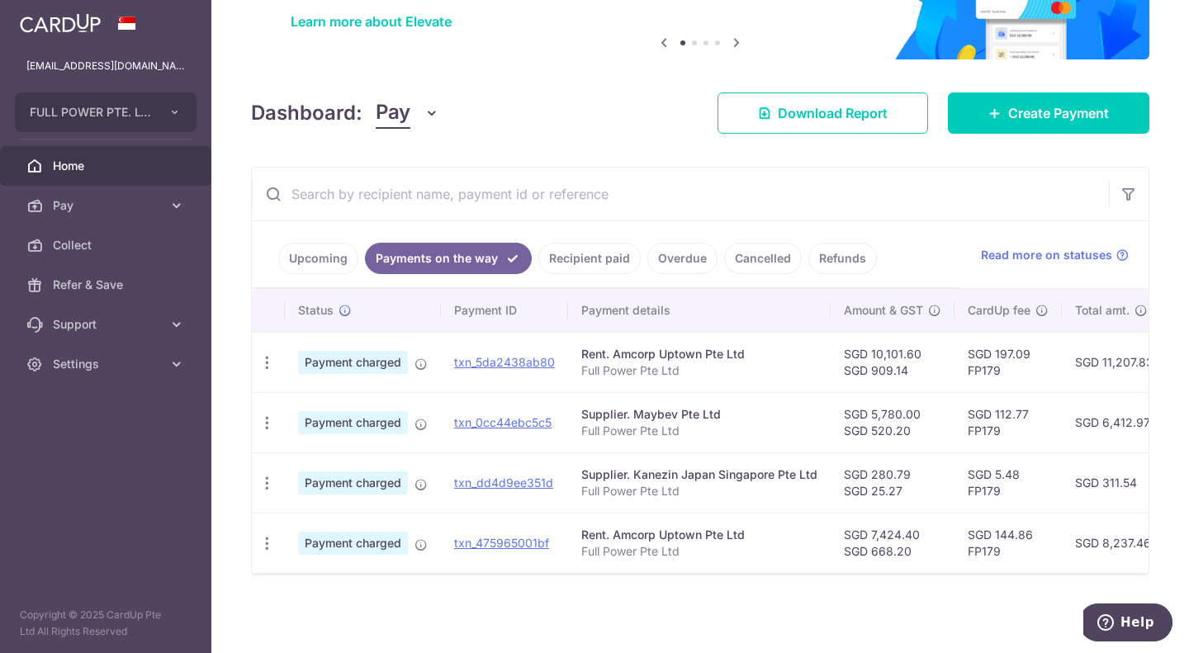
click at [322, 254] on link "Upcoming" at bounding box center [318, 258] width 80 height 31
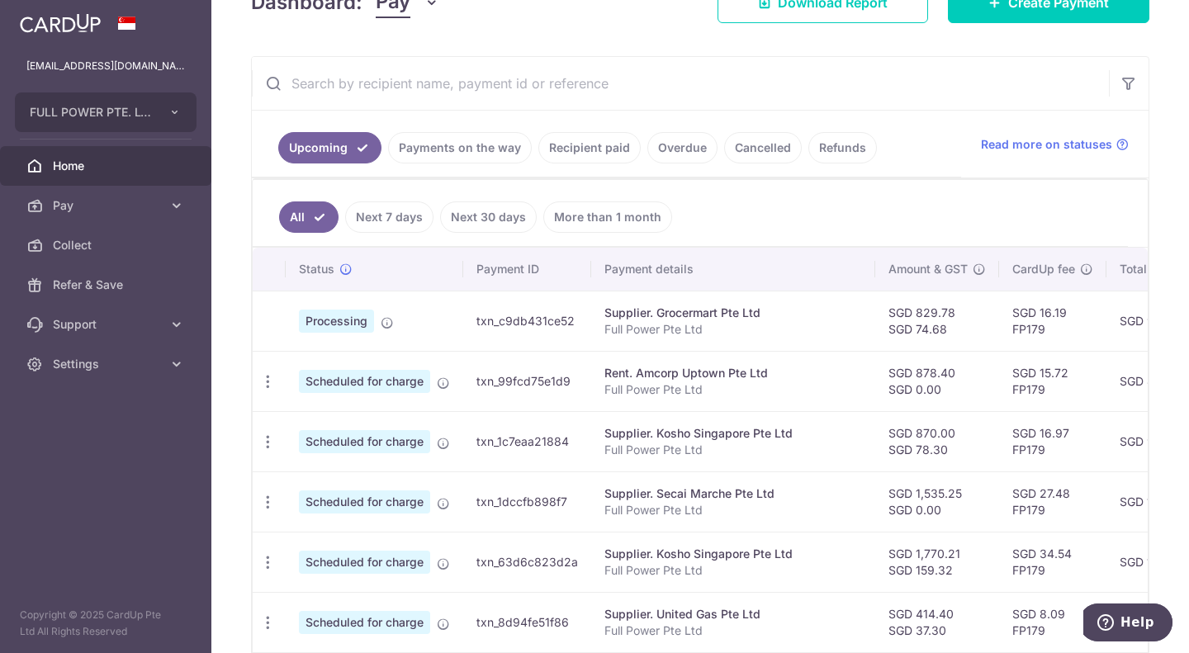
scroll to position [305, 0]
